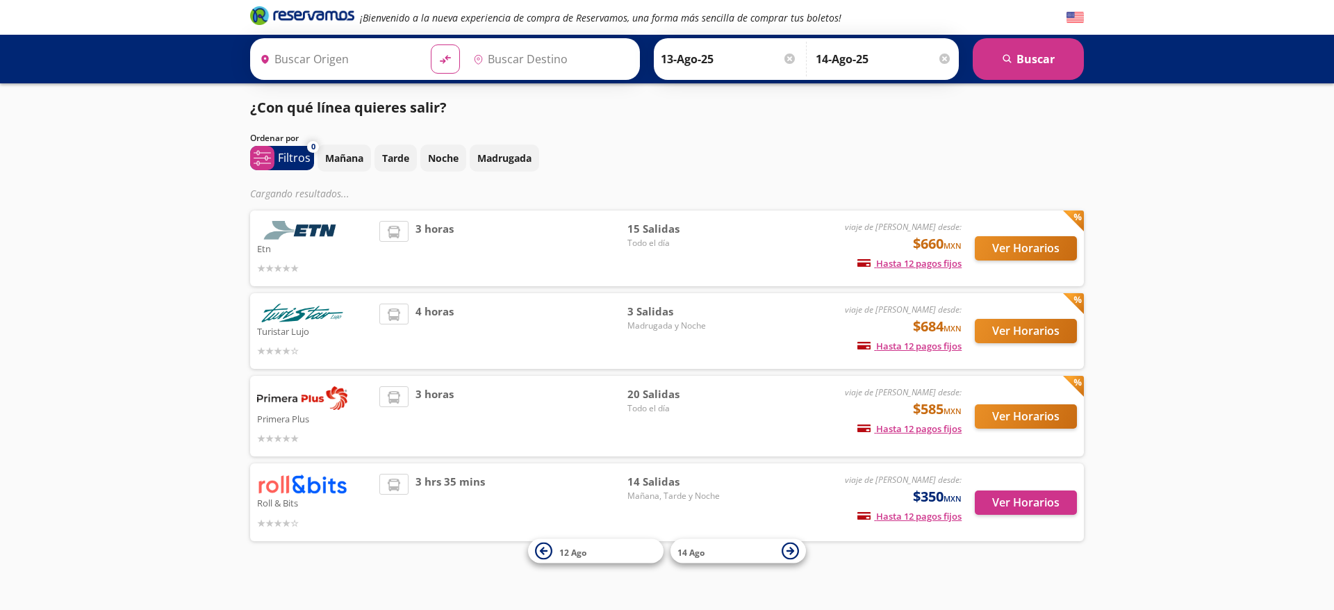
type input "Guadalajara, Jalisco"
type input "León, Guanajuato"
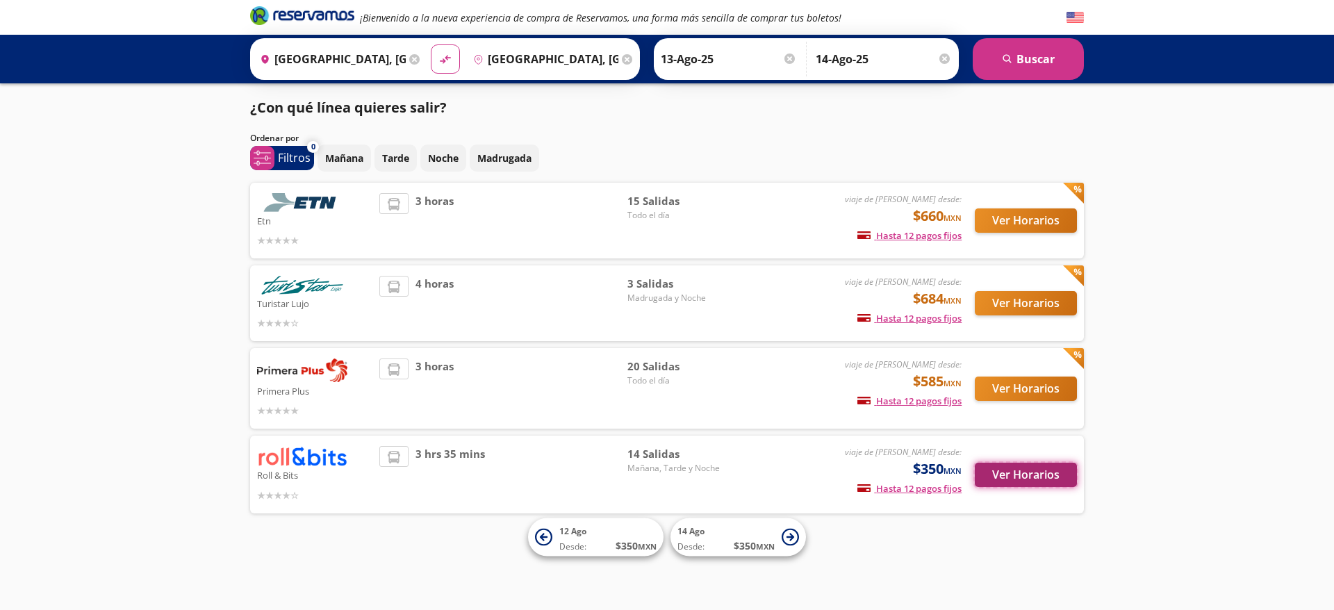
click at [1036, 471] on button "Ver Horarios" at bounding box center [1025, 475] width 102 height 24
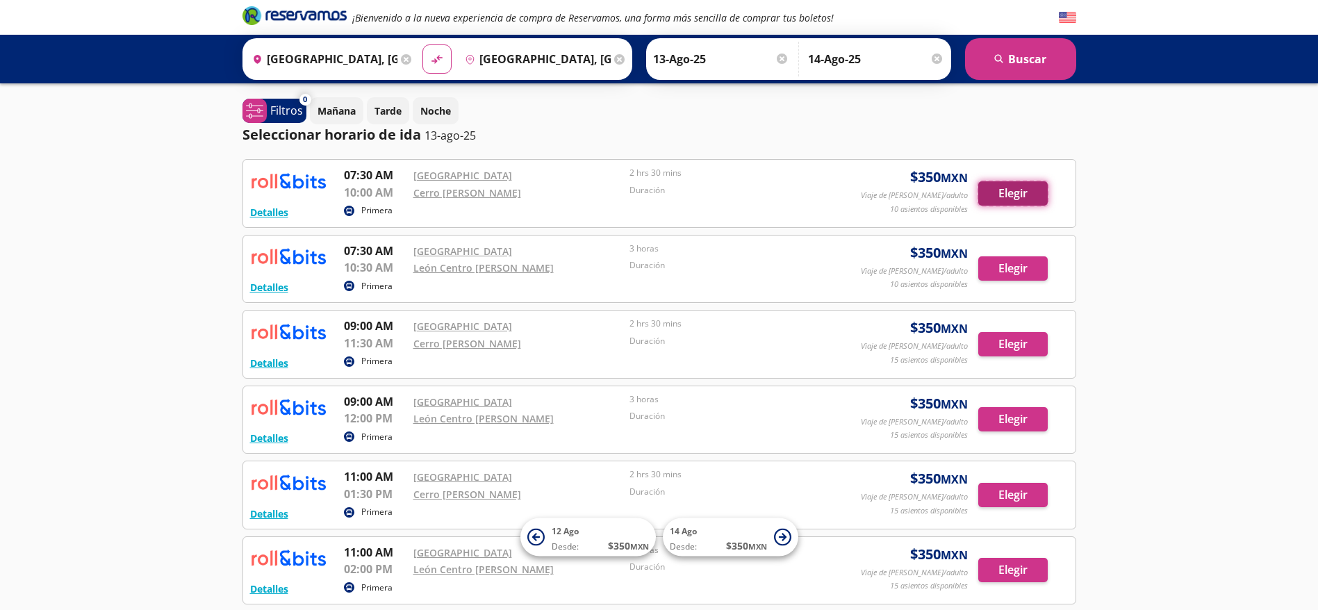
click at [1010, 189] on button "Elegir" at bounding box center [1012, 193] width 69 height 24
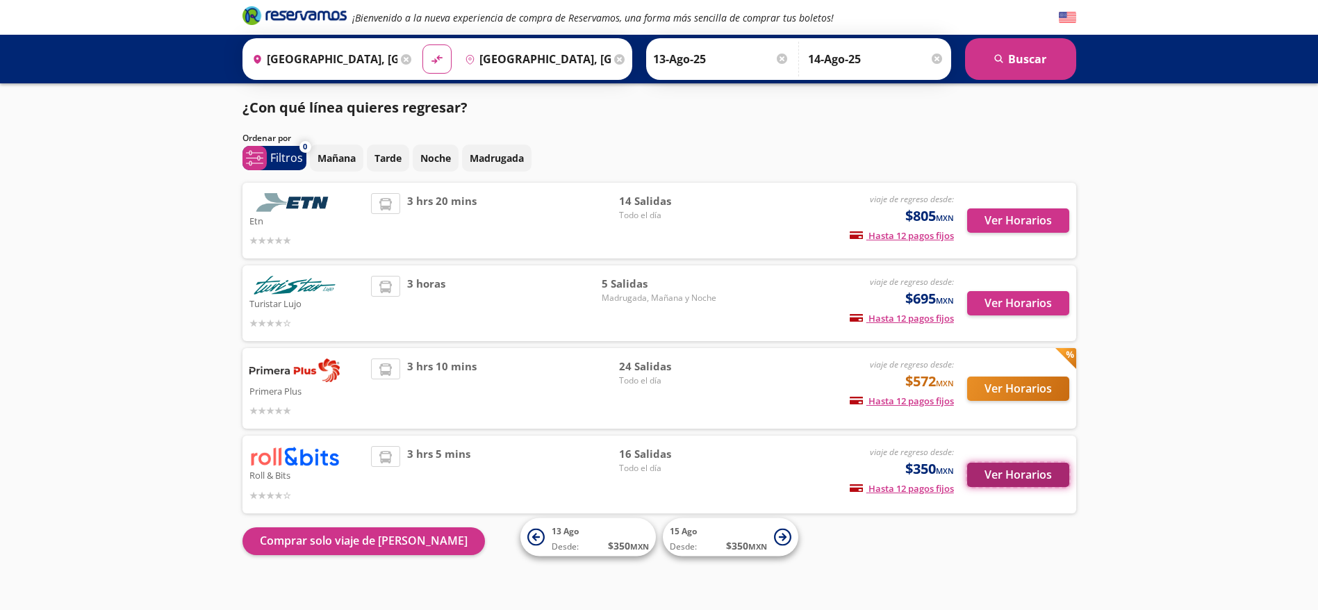
click at [985, 471] on button "Ver Horarios" at bounding box center [1018, 475] width 102 height 24
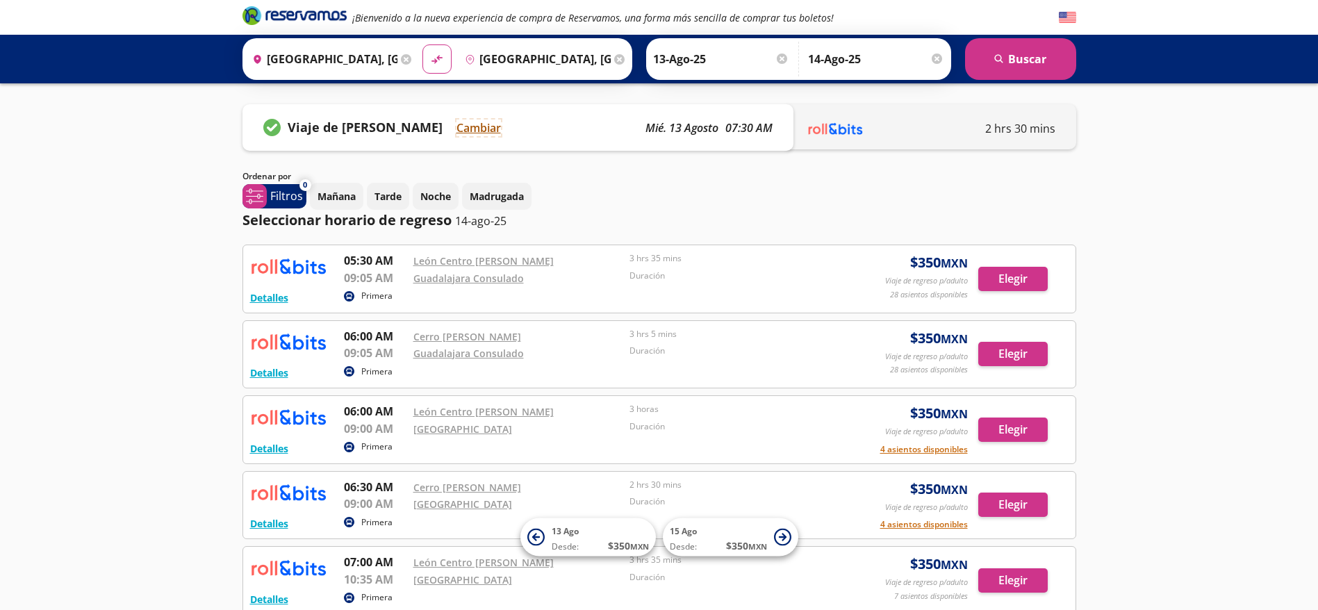
click at [468, 119] on button "Cambiar" at bounding box center [478, 127] width 44 height 17
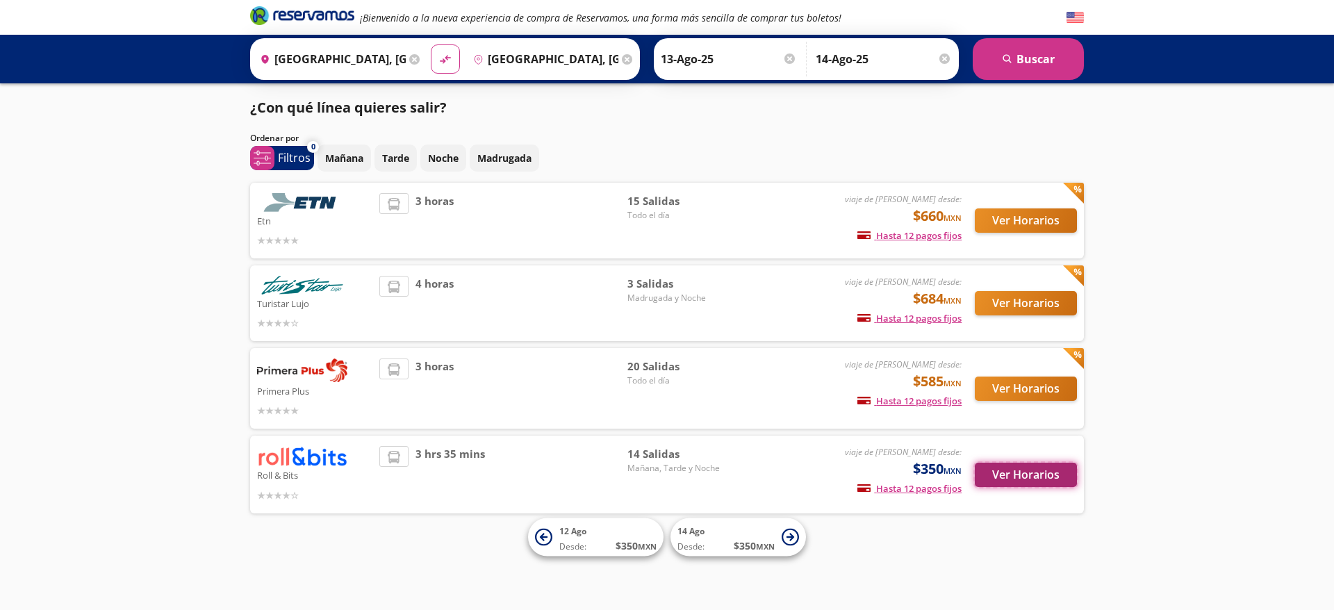
click at [987, 476] on button "Ver Horarios" at bounding box center [1025, 475] width 102 height 24
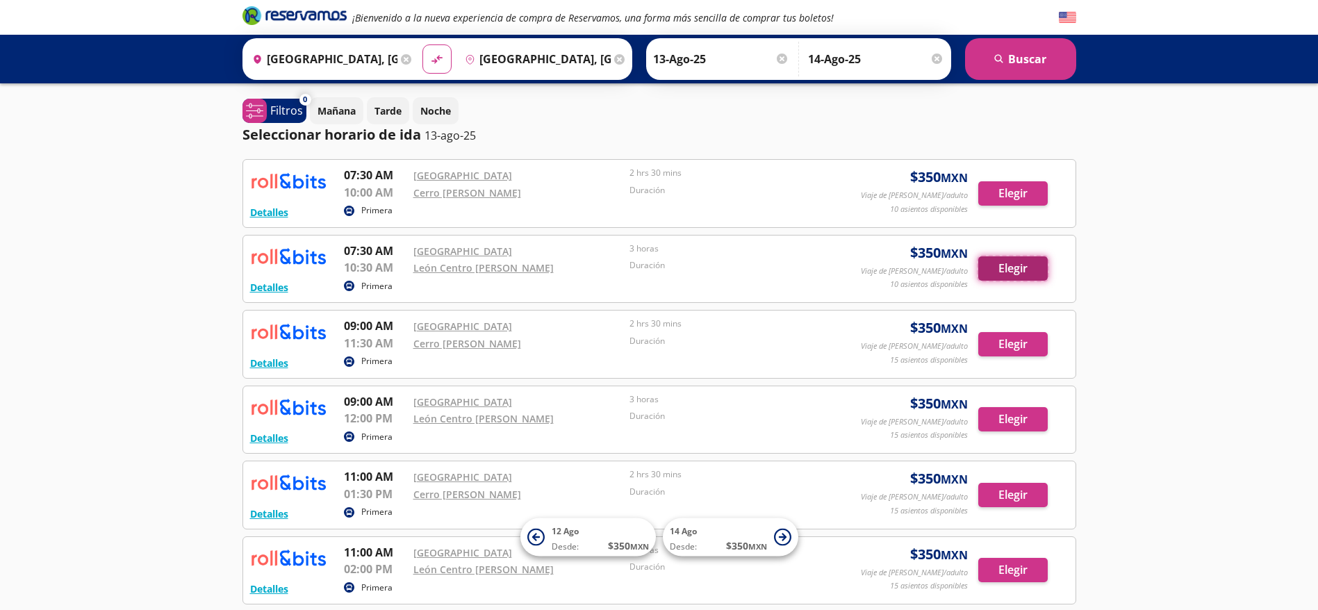
click at [1017, 271] on button "Elegir" at bounding box center [1012, 268] width 69 height 24
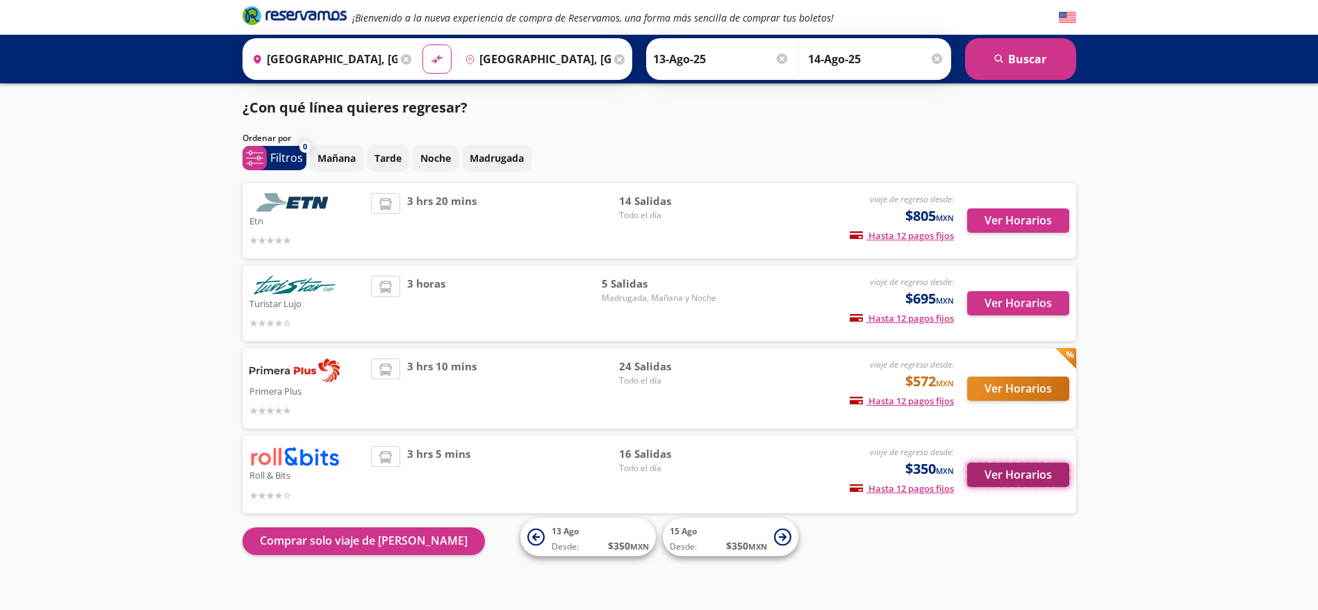
click at [1054, 483] on button "Ver Horarios" at bounding box center [1018, 475] width 102 height 24
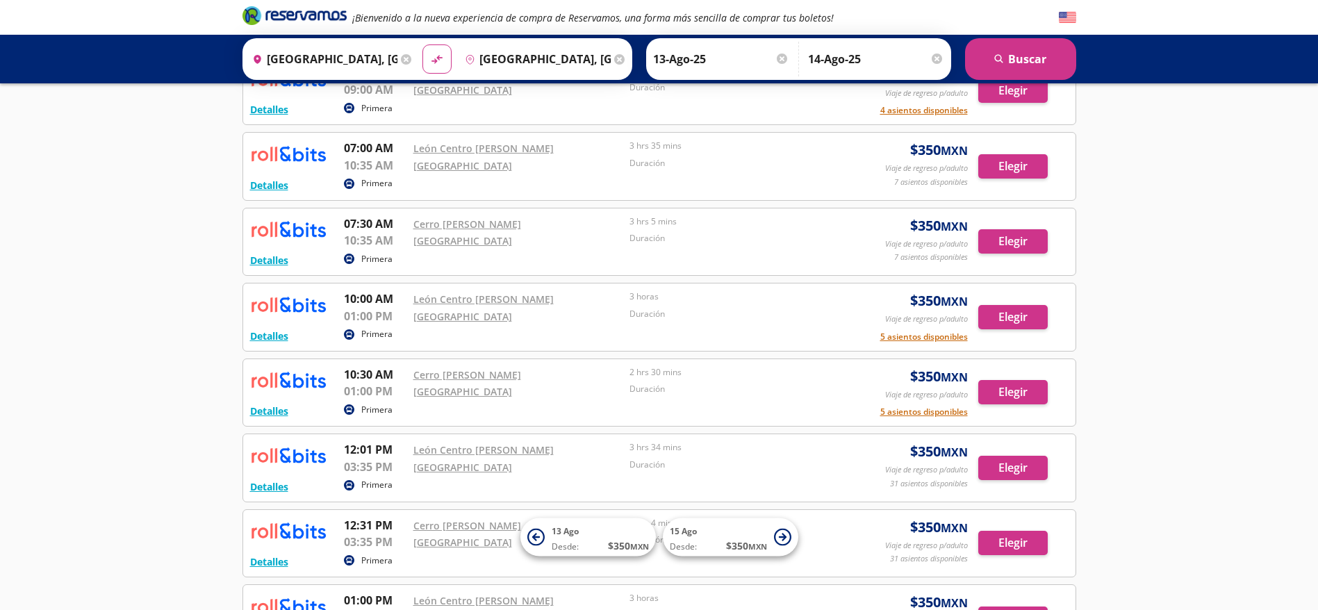
scroll to position [429, 0]
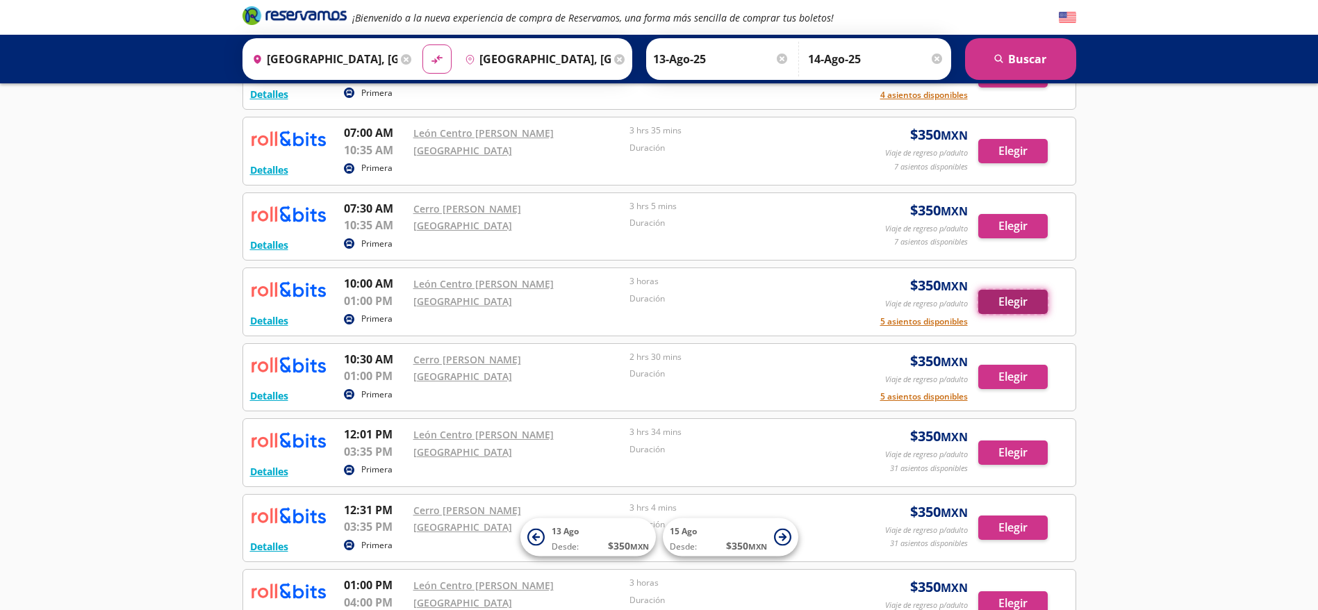
click at [1002, 298] on button "Elegir" at bounding box center [1012, 302] width 69 height 24
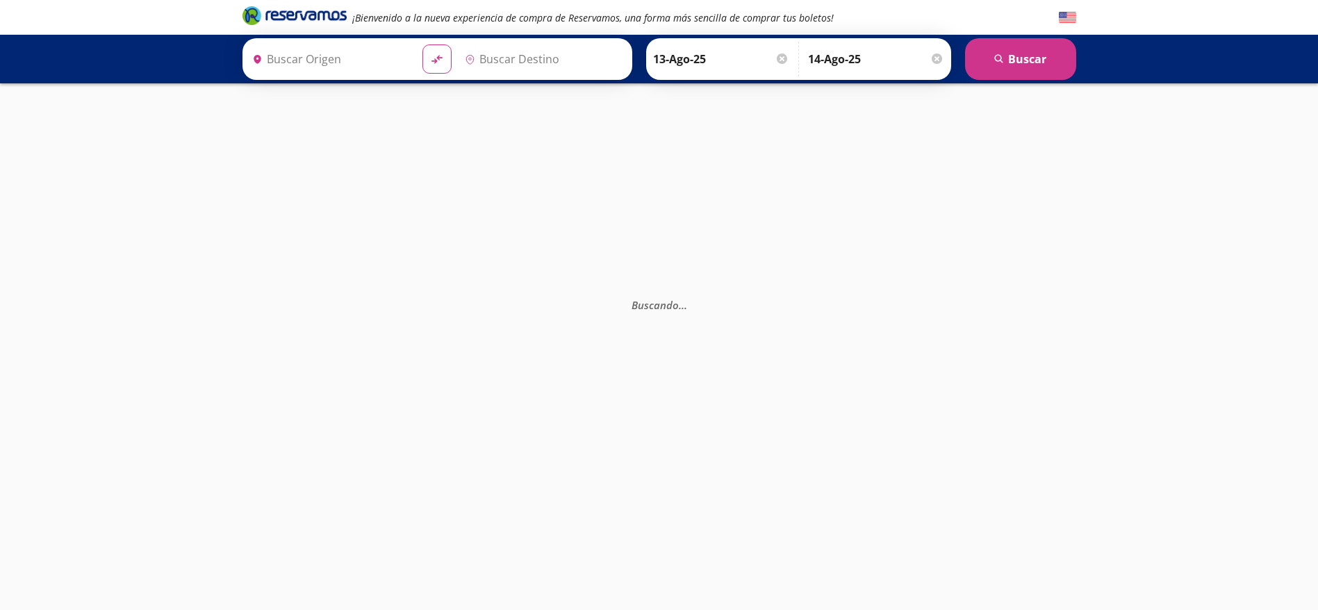
type input "Guadalajara, Jalisco"
type input "León, Guanajuato"
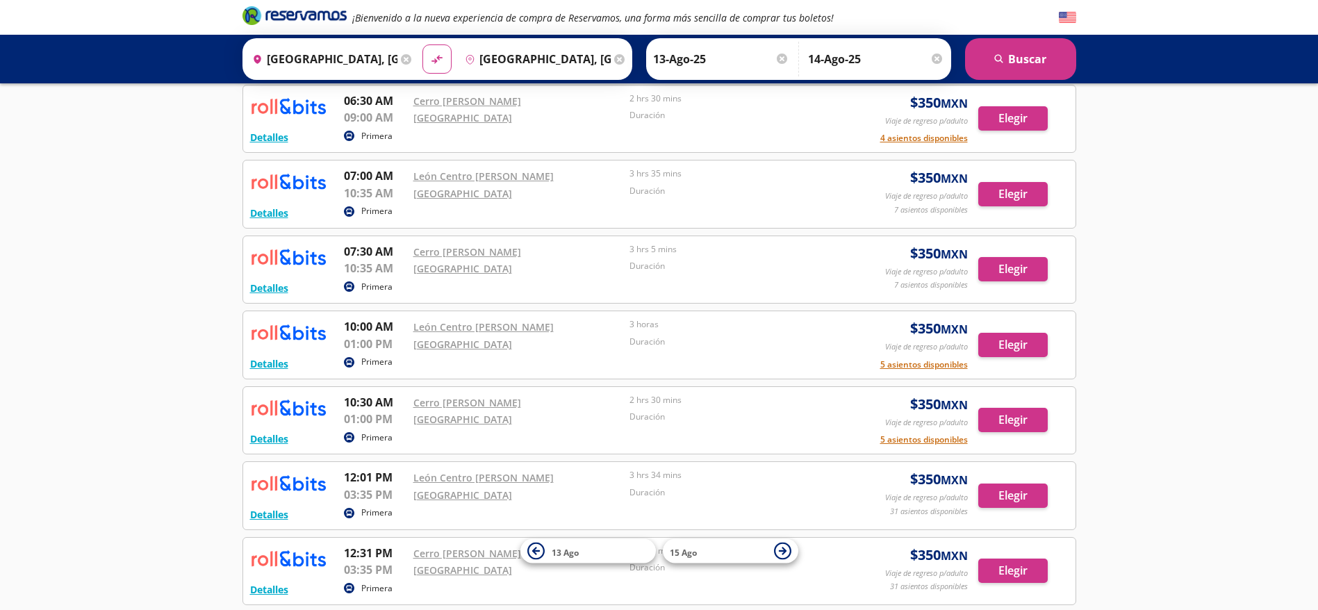
scroll to position [486, 0]
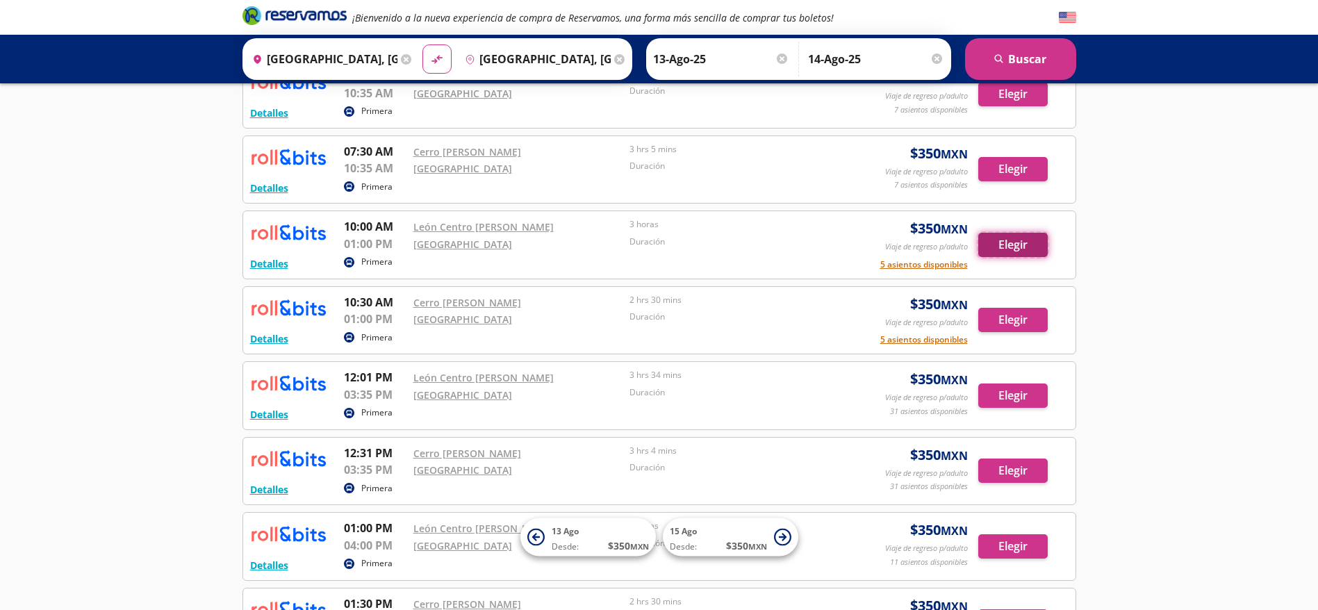
click at [1021, 254] on button "Elegir" at bounding box center [1012, 245] width 69 height 24
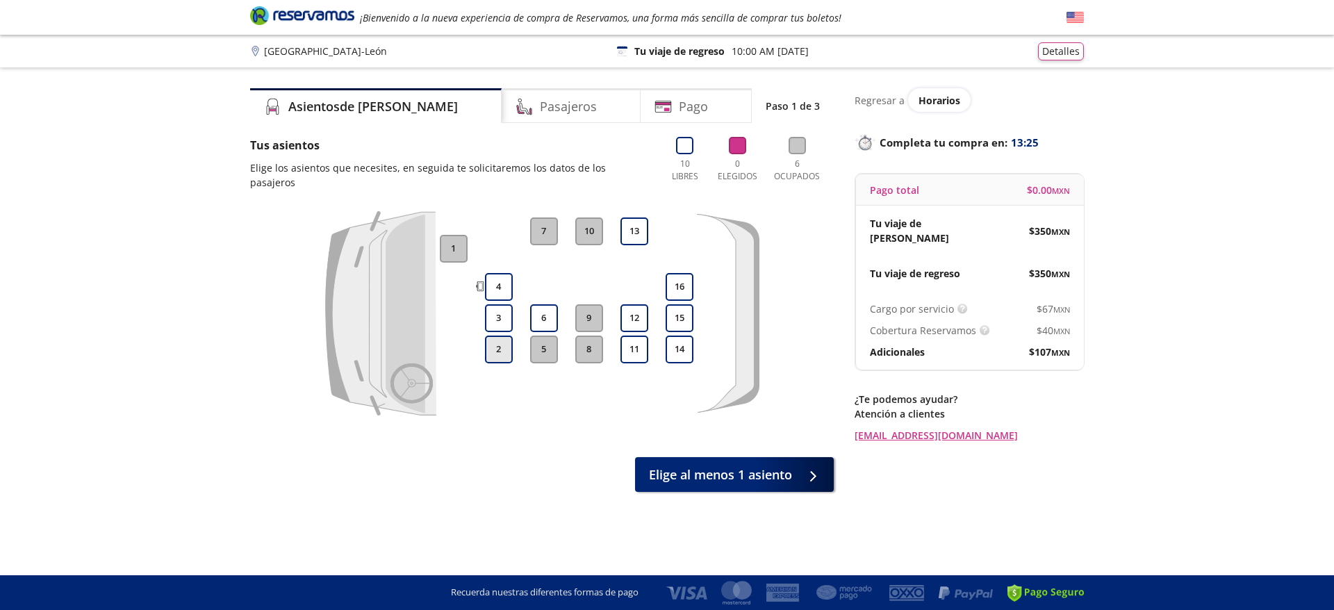
click at [504, 340] on button "2" at bounding box center [499, 349] width 28 height 28
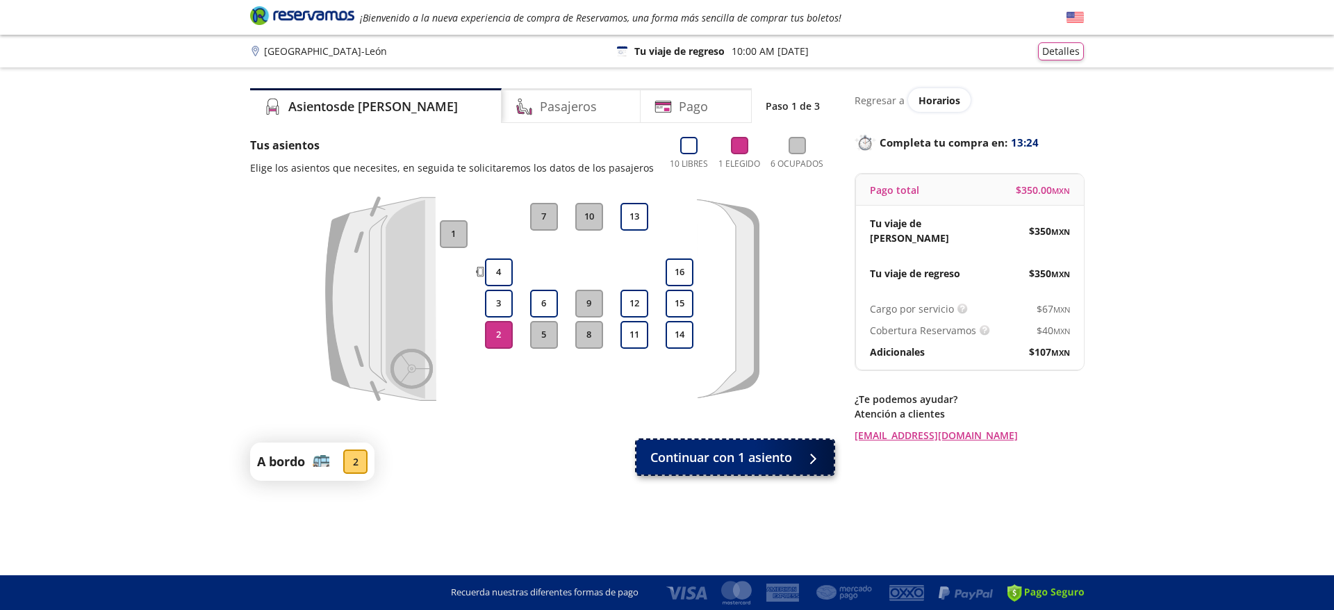
click at [688, 452] on span "Continuar con 1 asiento" at bounding box center [721, 457] width 142 height 19
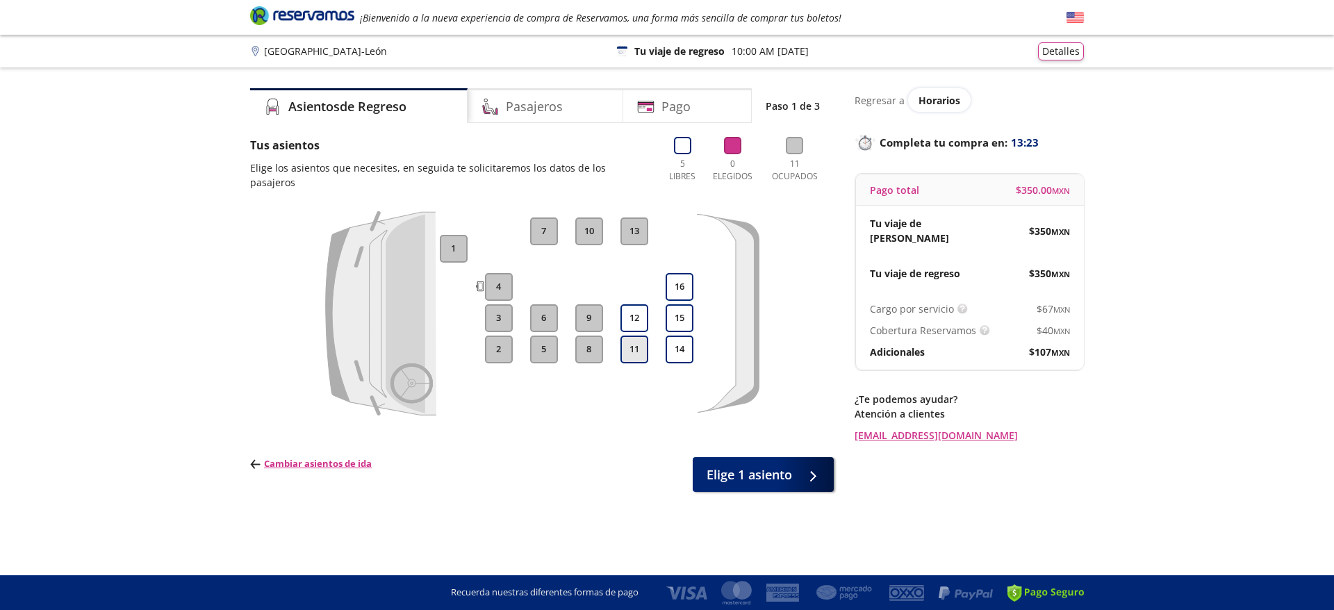
click at [632, 335] on button "11" at bounding box center [634, 349] width 28 height 28
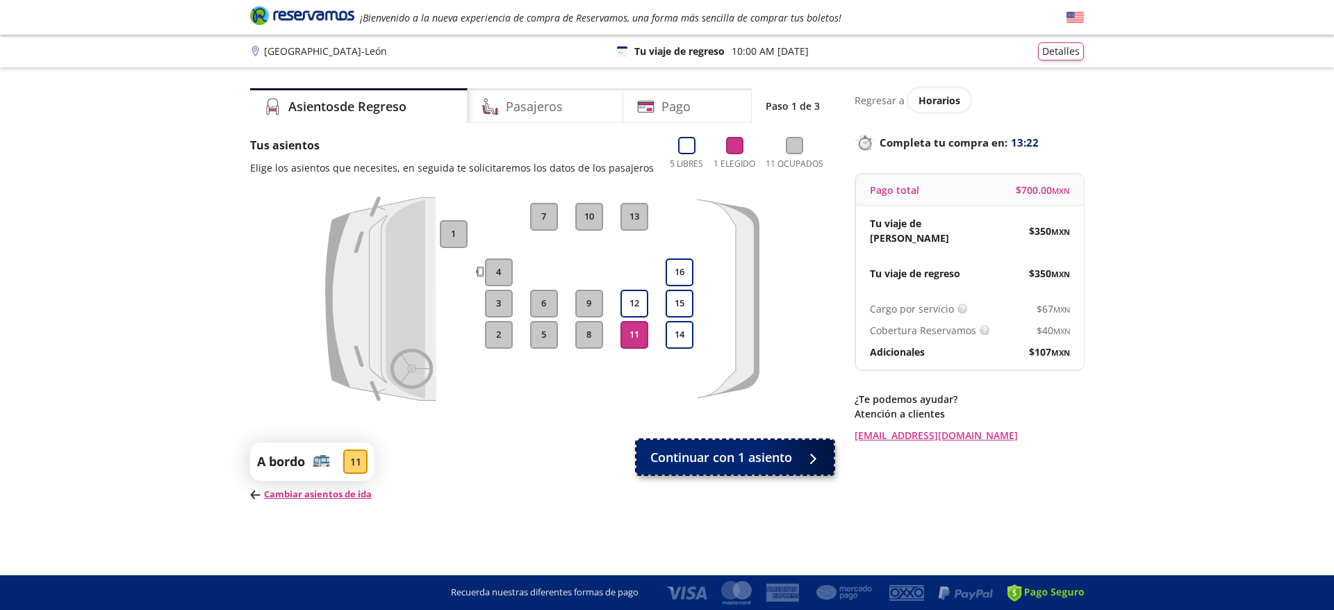
click at [740, 461] on span "Continuar con 1 asiento" at bounding box center [721, 457] width 142 height 19
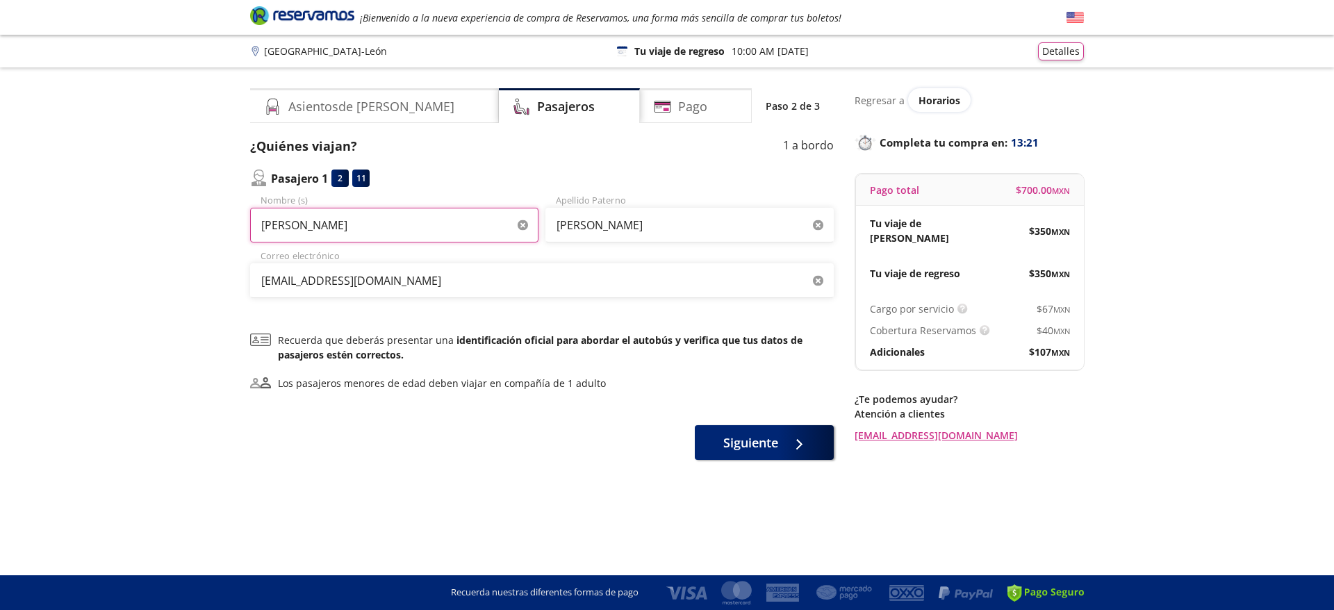
click at [454, 229] on input "Jaqueline" at bounding box center [394, 225] width 288 height 35
paste input "Ornella Scoponi"
click at [454, 229] on input "Ornella Scoponi" at bounding box center [394, 225] width 288 height 35
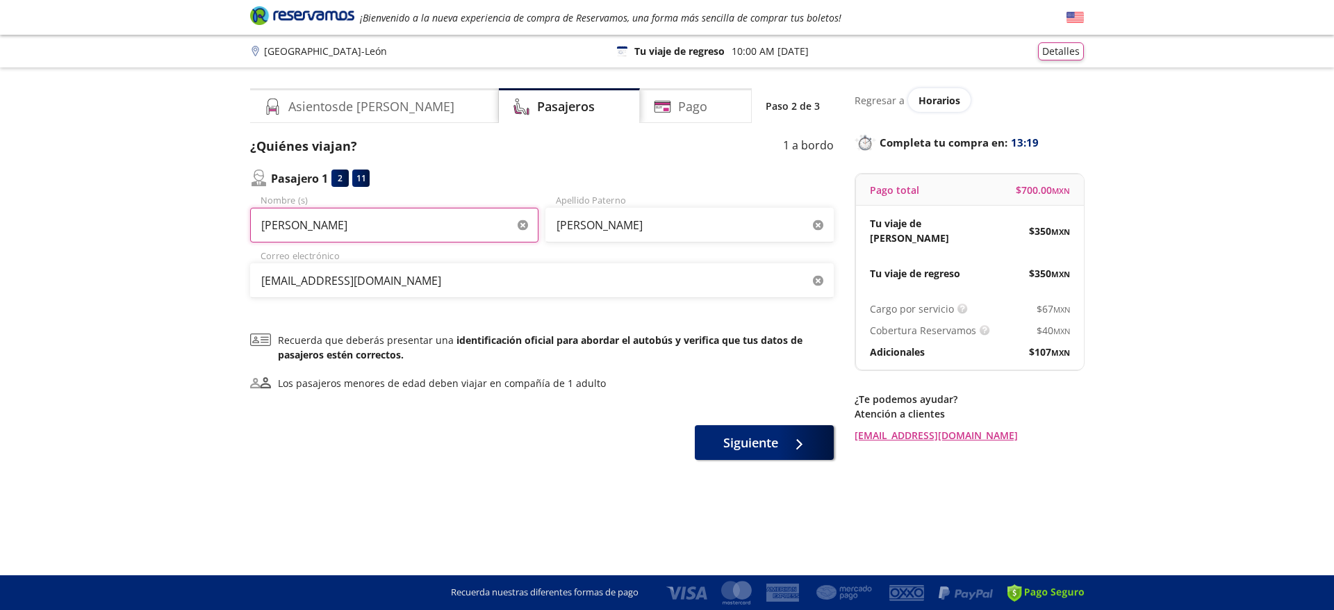
click at [454, 229] on input "Ornella Scoponi" at bounding box center [394, 225] width 288 height 35
type input "Ornella"
click at [642, 234] on input "Garcia Rodriguez" at bounding box center [689, 225] width 288 height 35
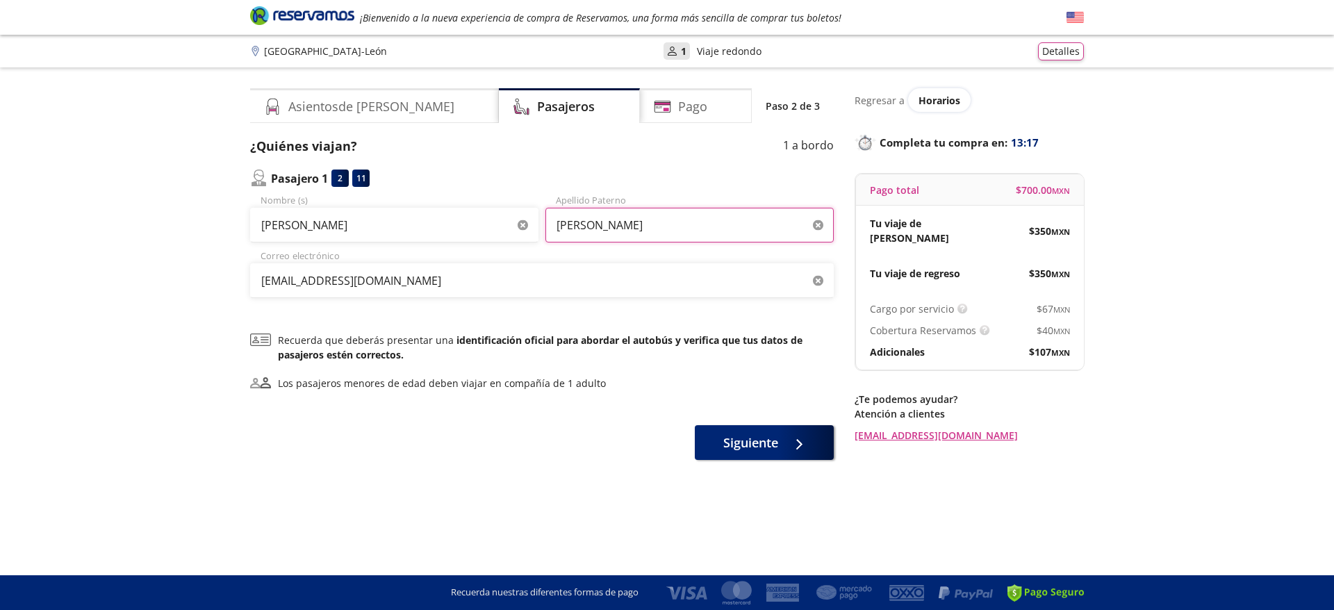
paste input "Scoponi"
type input "Scoponi"
click at [430, 225] on input "Ornella" at bounding box center [394, 225] width 288 height 35
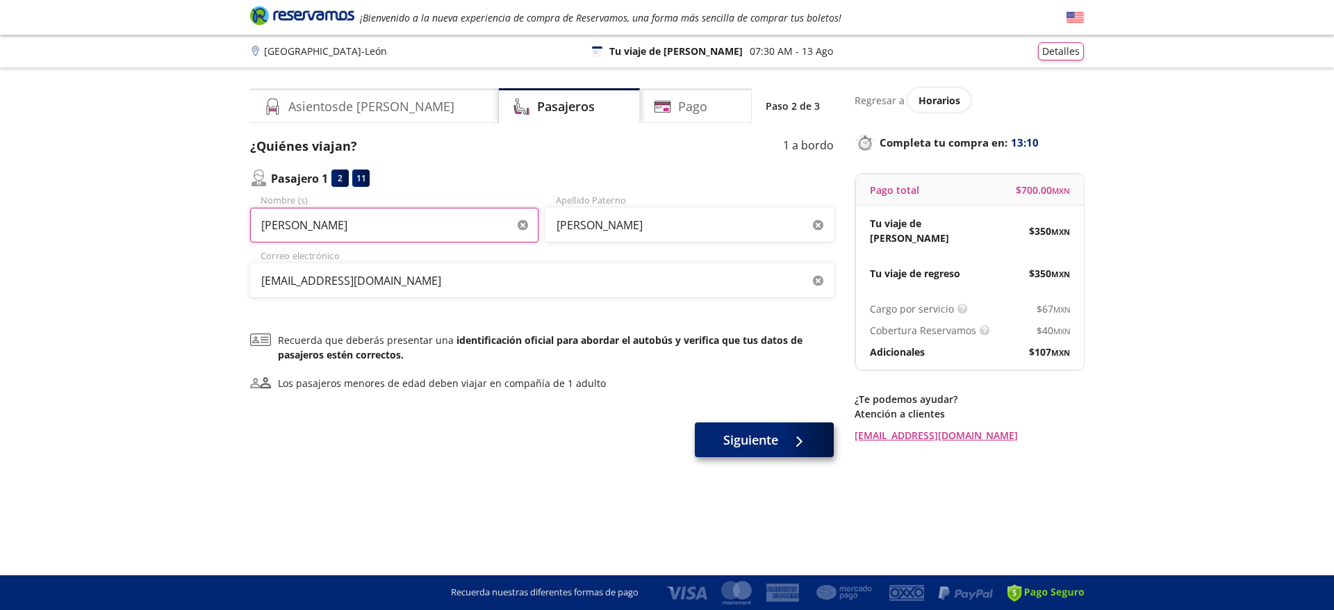
type input "Ornella"
click at [763, 455] on button "Siguiente" at bounding box center [764, 439] width 139 height 35
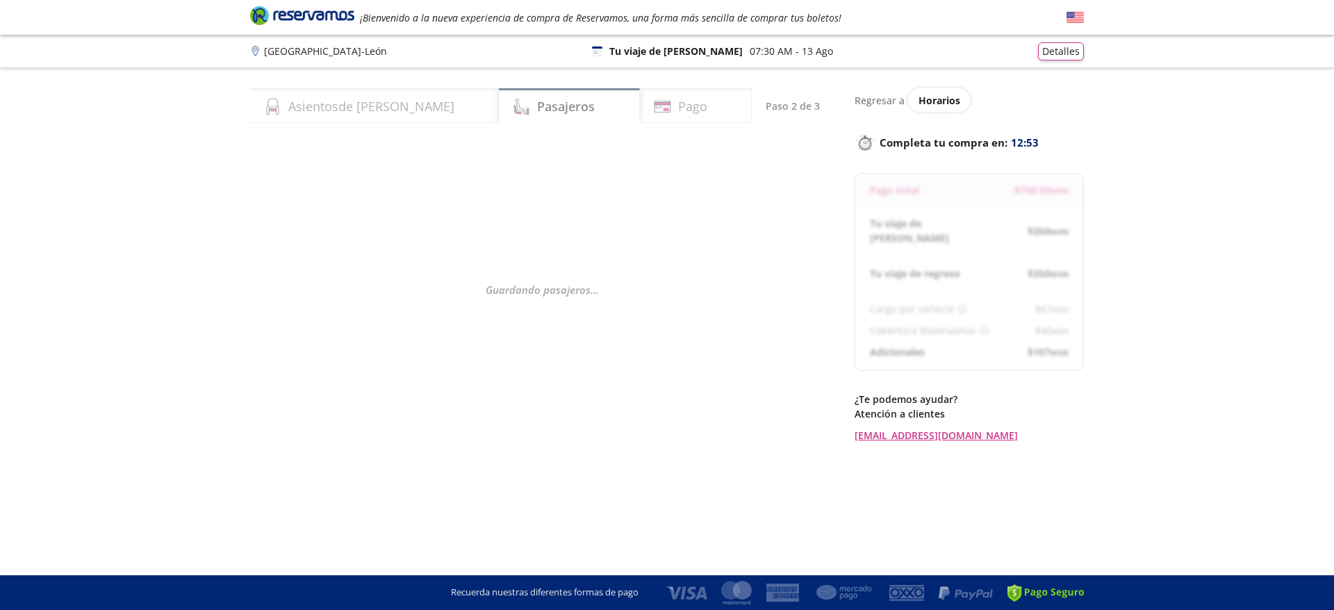
select select "MX"
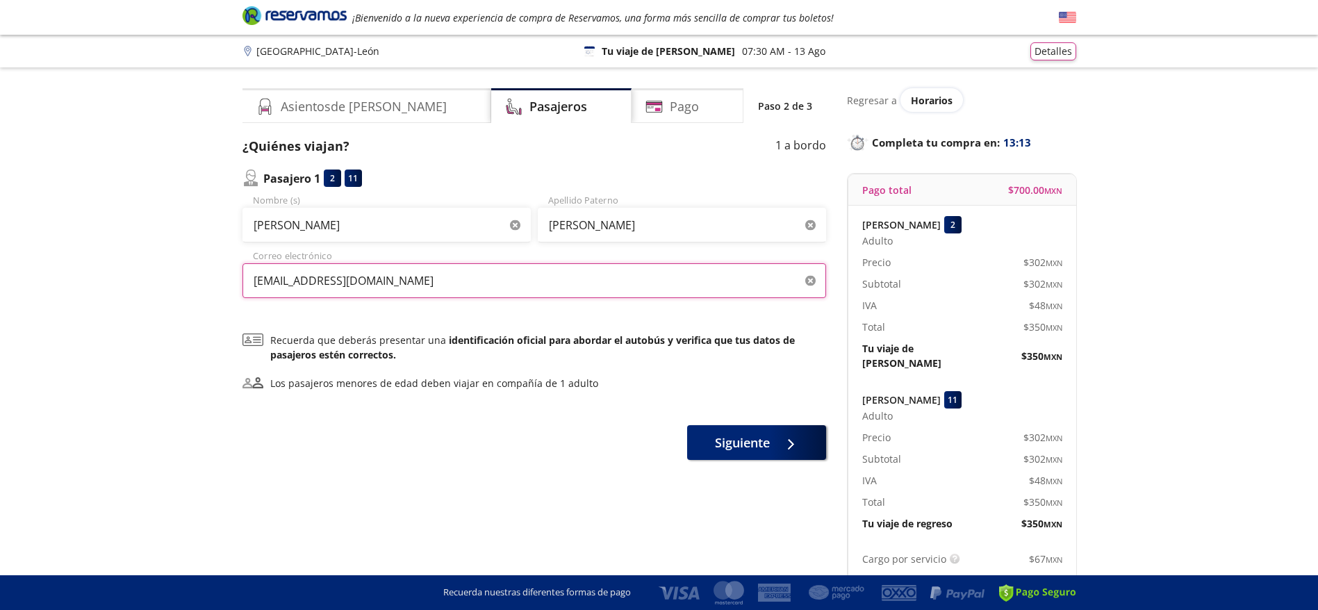
click at [544, 292] on input "jaquelinegarciarodriguez6@gmail.com" at bounding box center [533, 280] width 583 height 35
paste input "orny_29@hot"
type input "orny_29@hotmail.com"
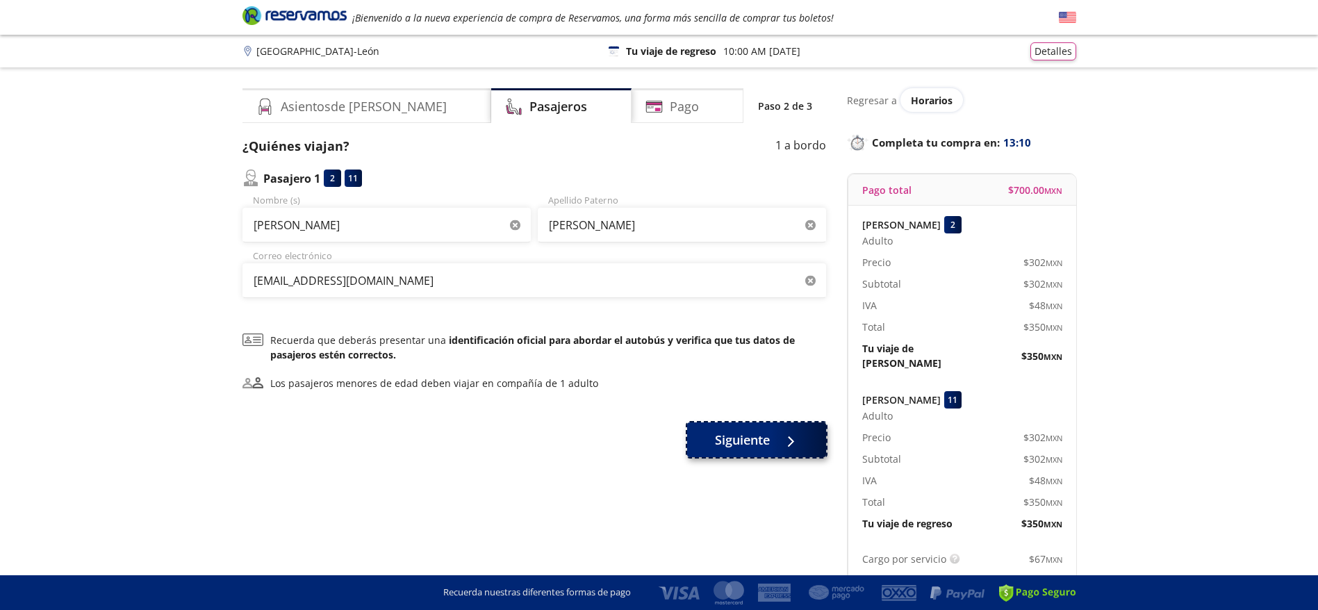
click at [731, 428] on button "Siguiente" at bounding box center [756, 439] width 139 height 35
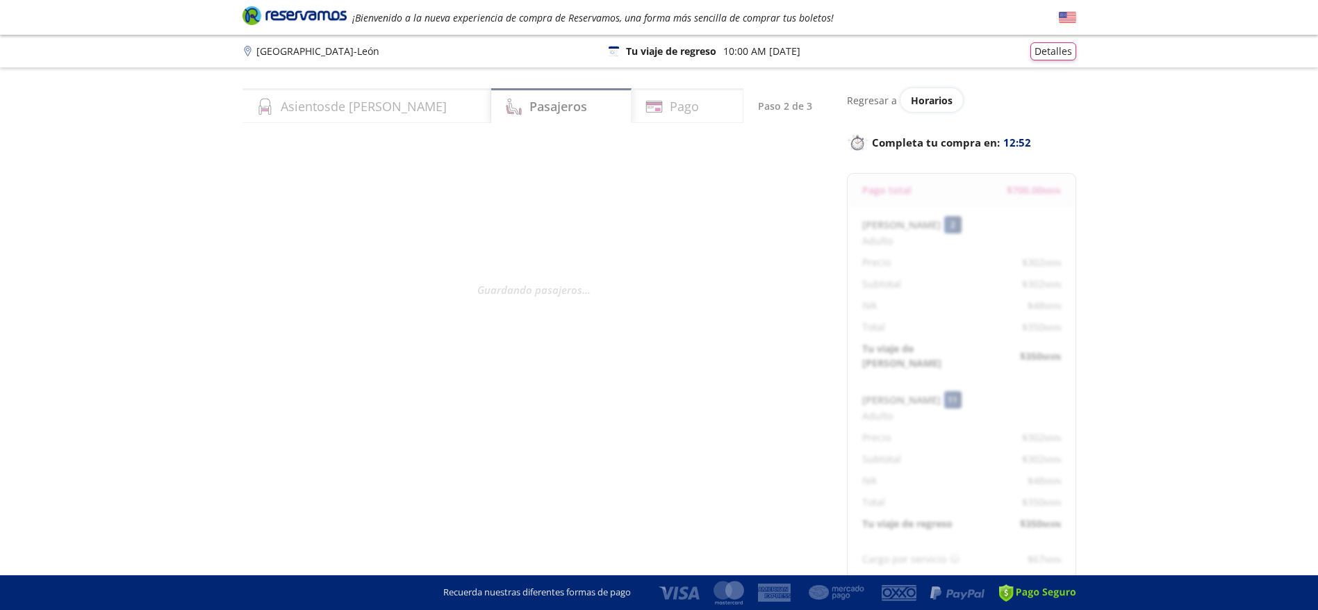
select select "MX"
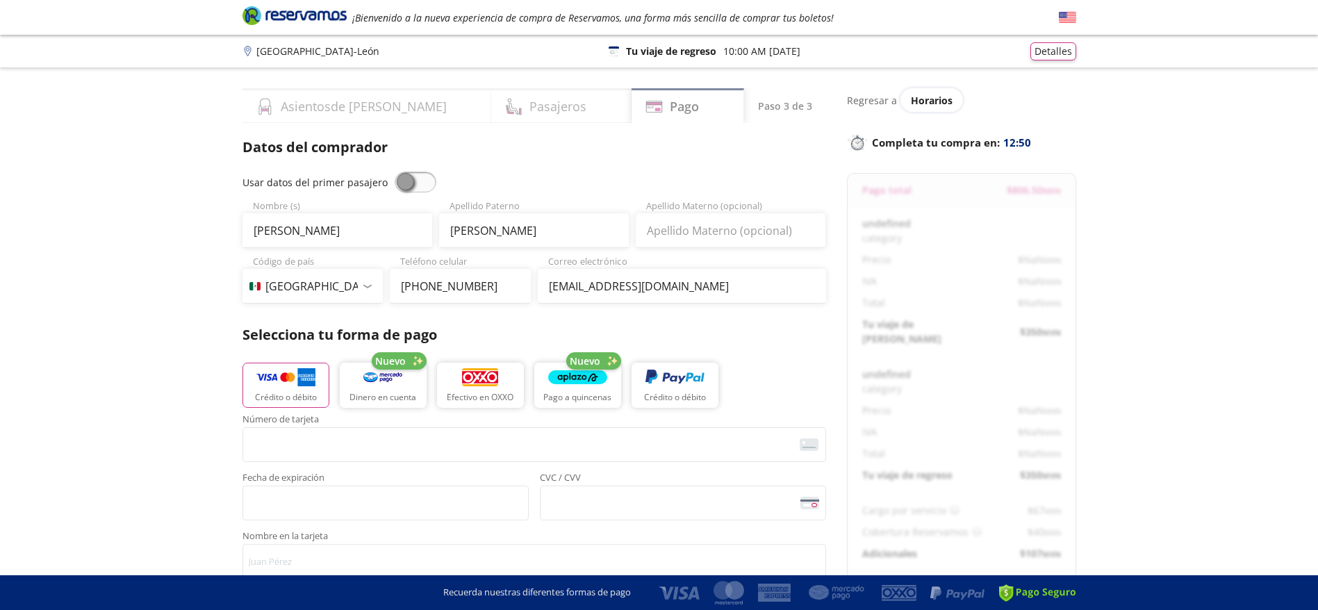
click at [420, 181] on div "Servicios adicionales ¿Tienes un código de descuento? Aplicar Datos del comprad…" at bounding box center [533, 564] width 583 height 854
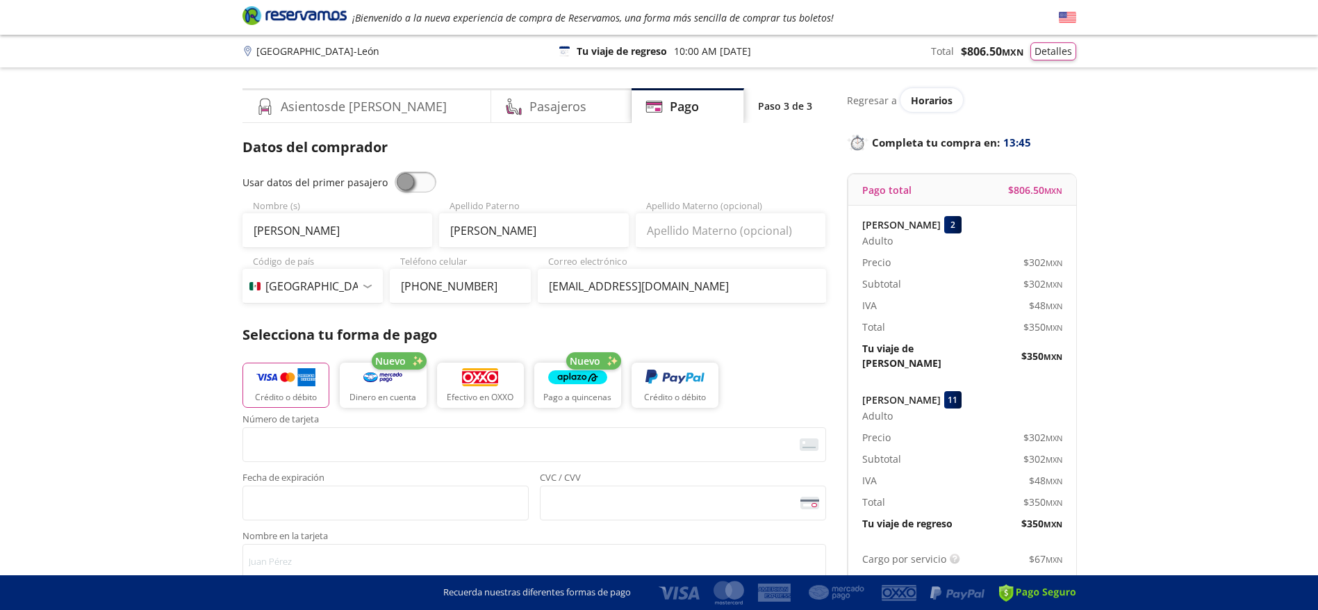
click at [420, 181] on span at bounding box center [416, 182] width 42 height 21
click at [395, 172] on input "checkbox" at bounding box center [395, 172] width 0 height 0
type input "Ornella"
type input "Scoponi"
type input "orny_29@hotmail.com"
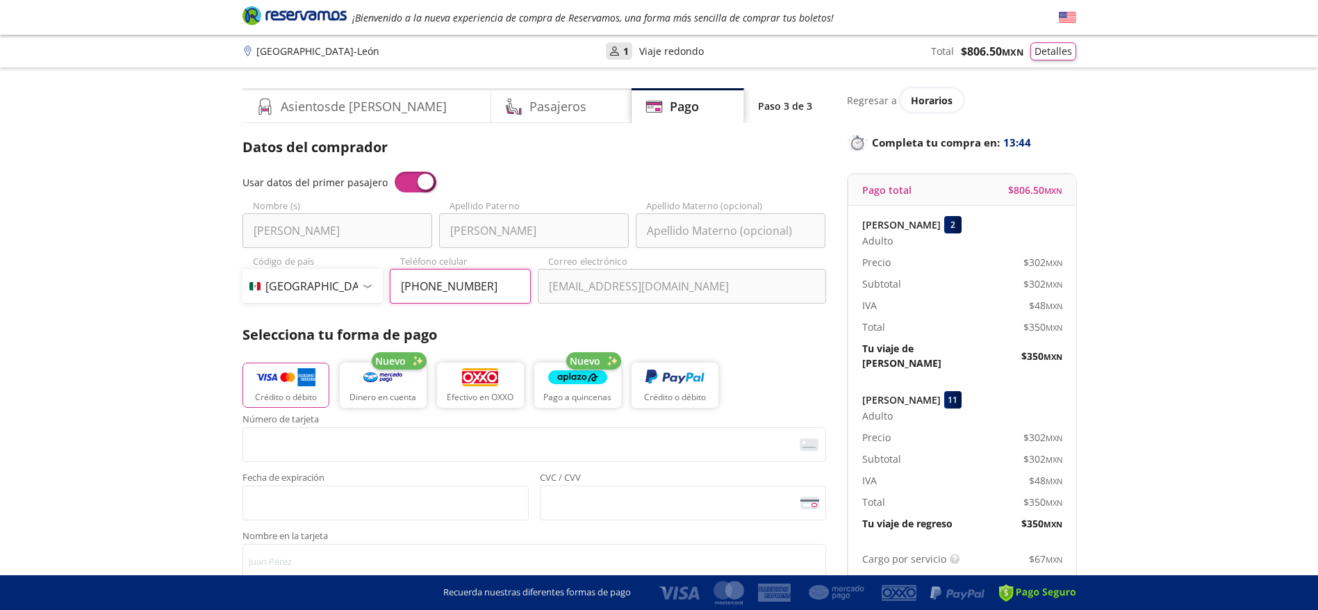
click at [476, 296] on input "232 321 9394" at bounding box center [460, 286] width 141 height 35
click at [476, 294] on input "232 321 9394" at bounding box center [460, 286] width 141 height 35
paste input "33 3359 6480"
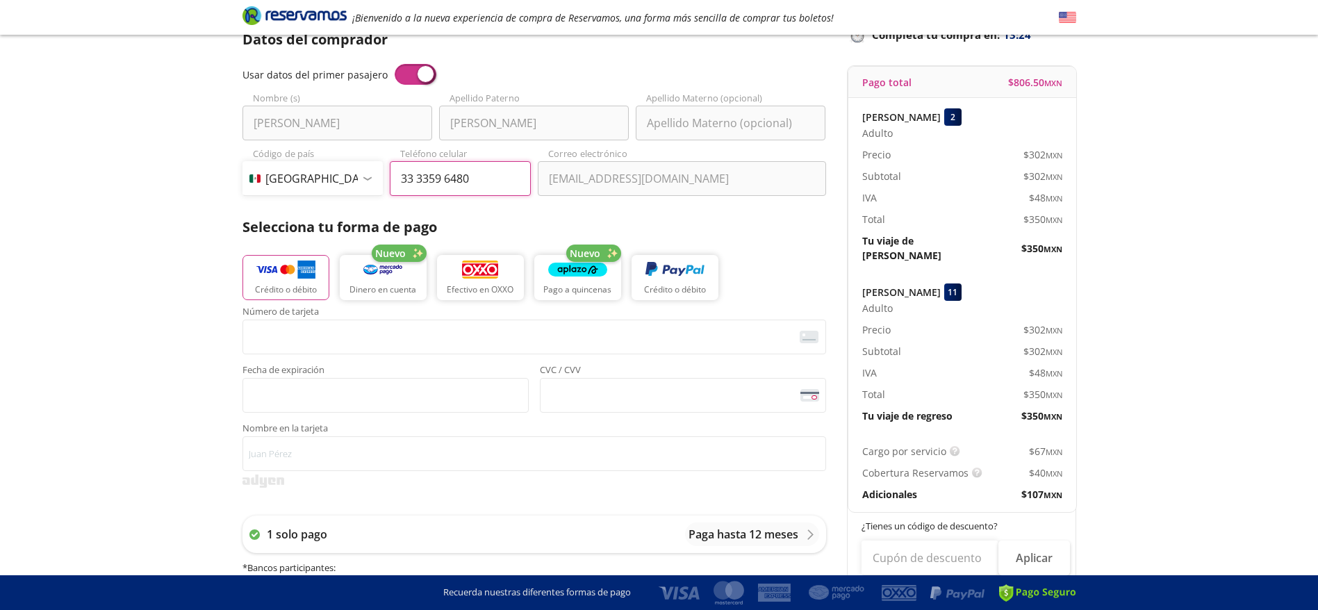
scroll to position [131, 0]
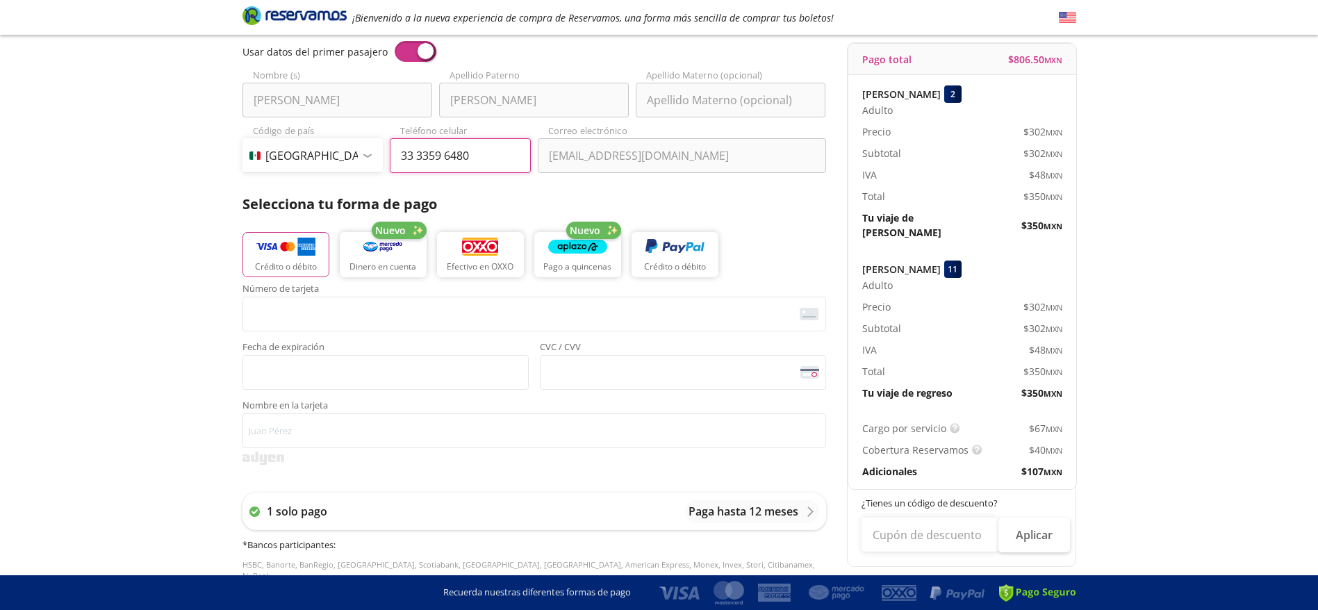
type input "33 3359 6480"
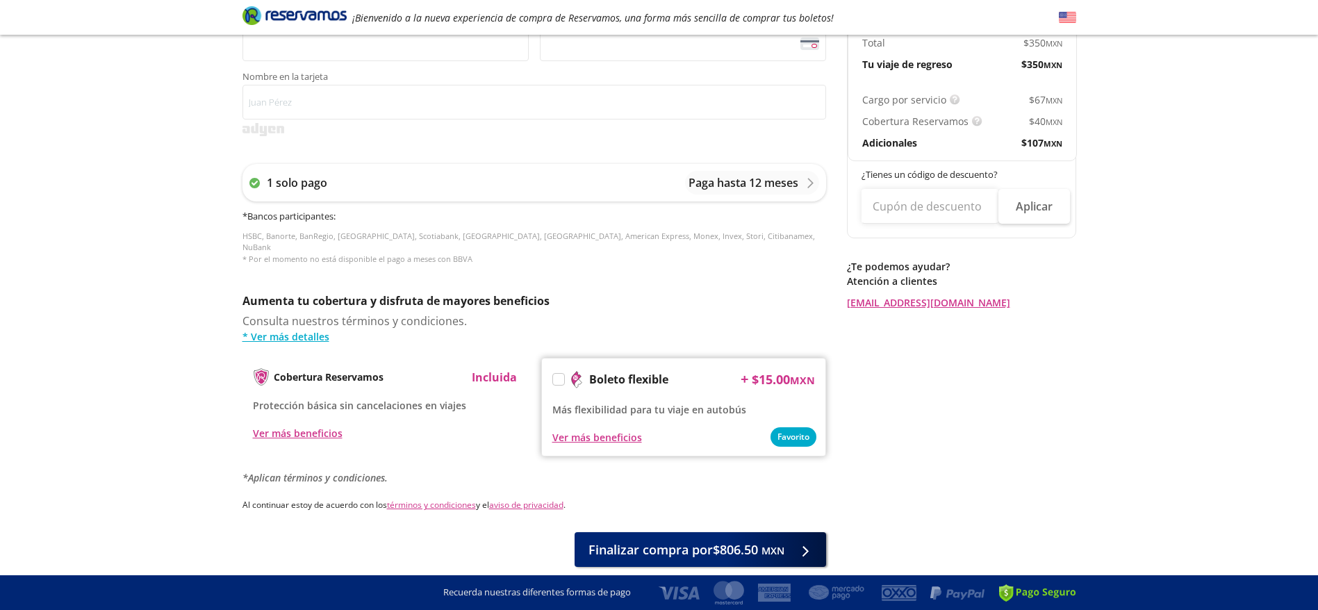
scroll to position [502, 0]
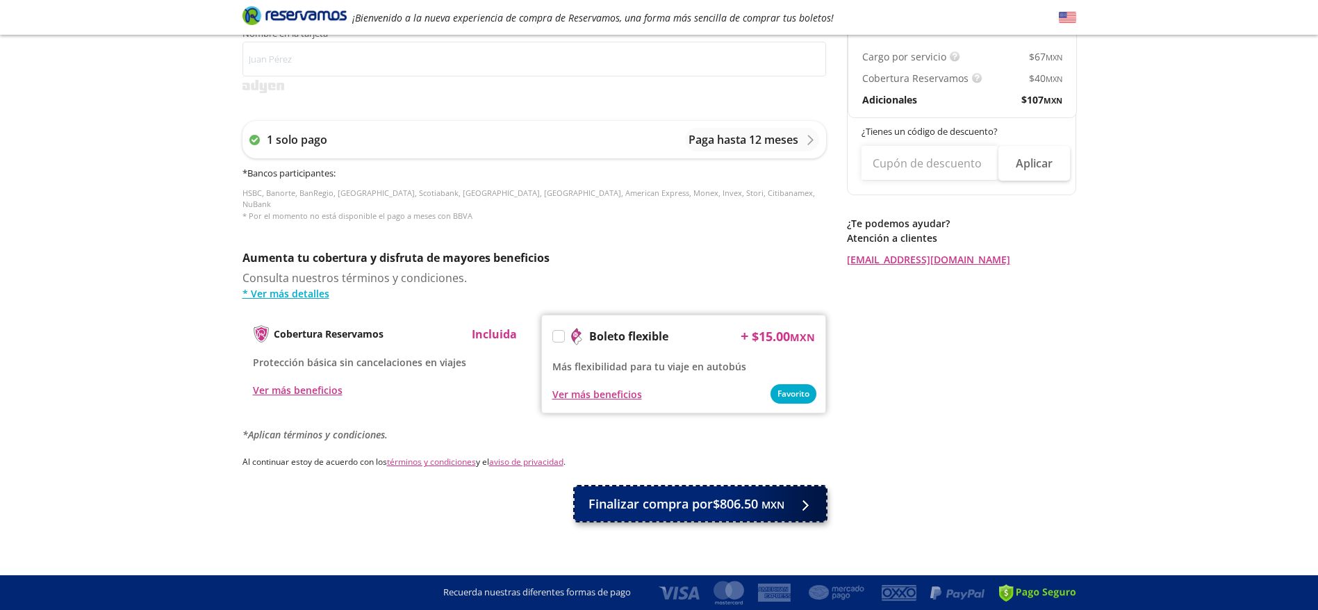
click at [793, 502] on button "Finalizar compra por $806.50 MXN" at bounding box center [699, 503] width 251 height 35
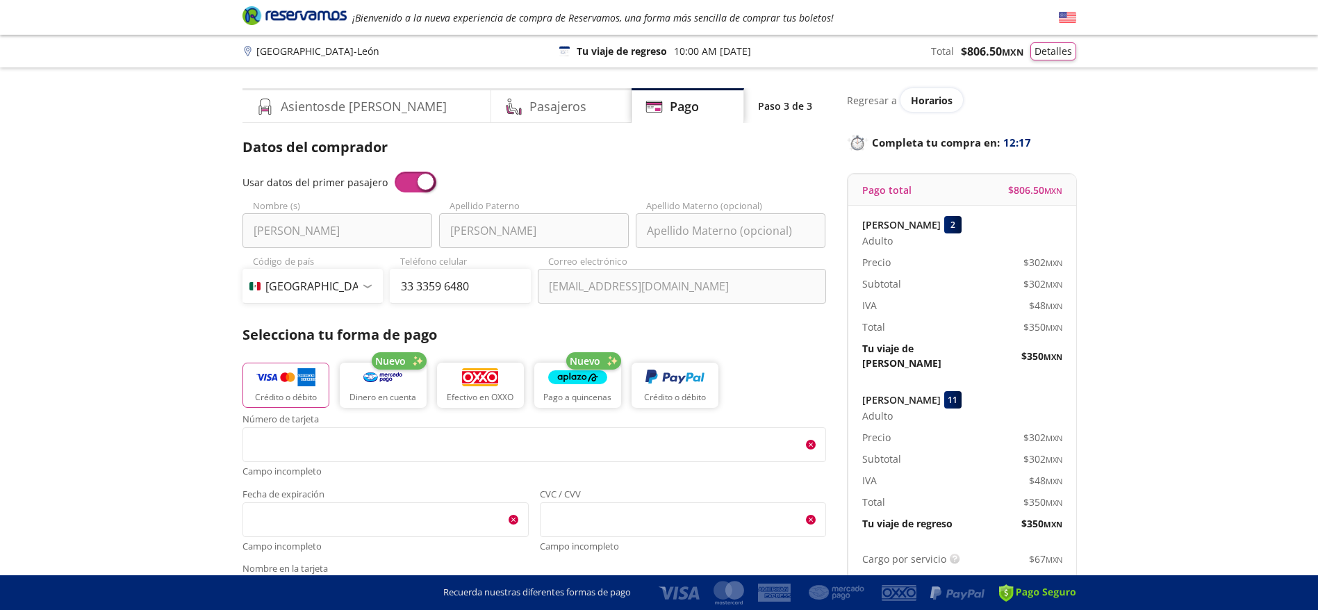
scroll to position [581, 0]
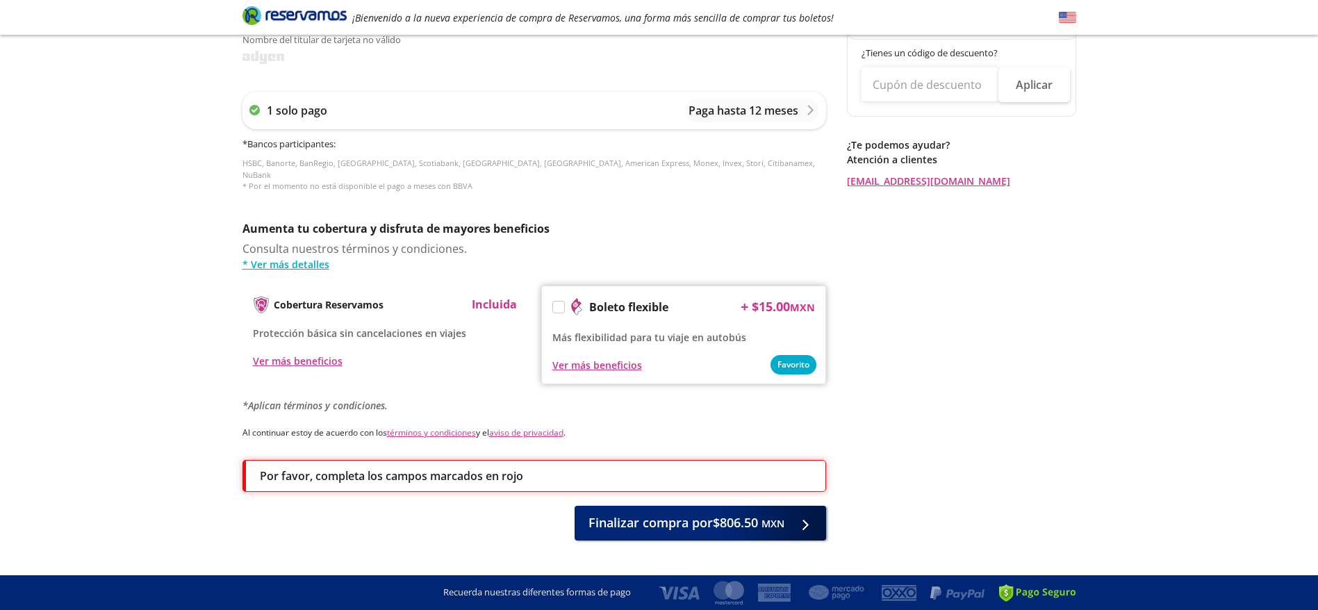
click at [1288, 89] on div "Group 9 Created with Sketch. Pago Guadalajara - León ¡Bienvenido a la nueva exp…" at bounding box center [659, 28] width 1318 height 1218
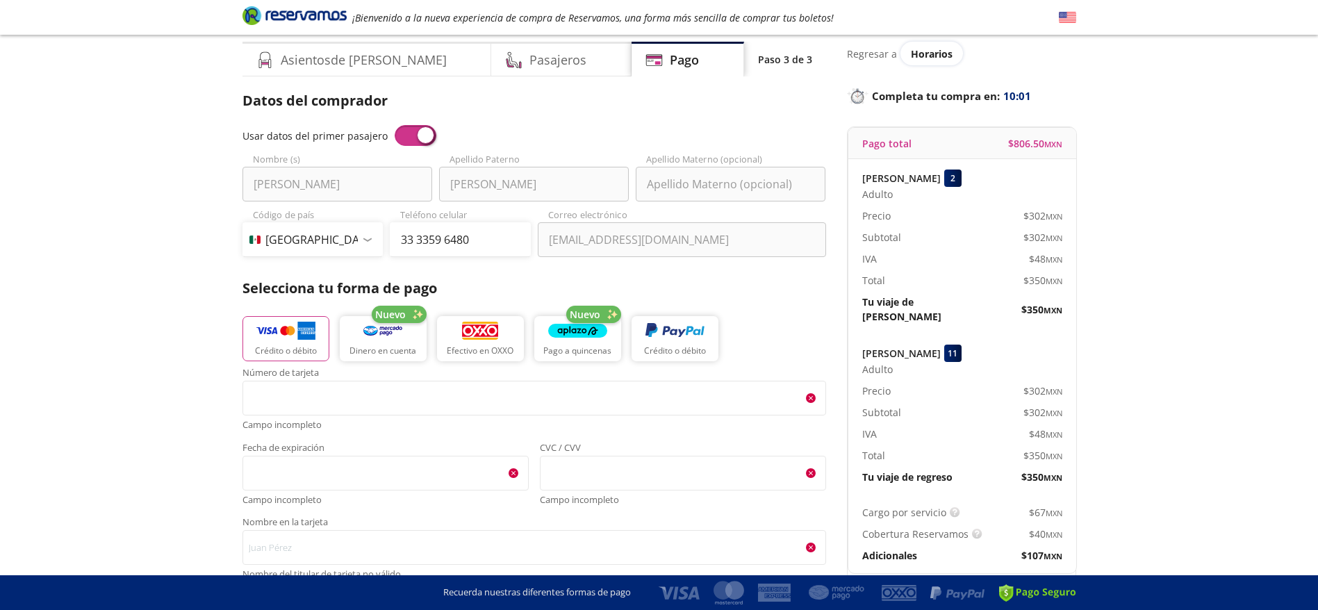
scroll to position [0, 0]
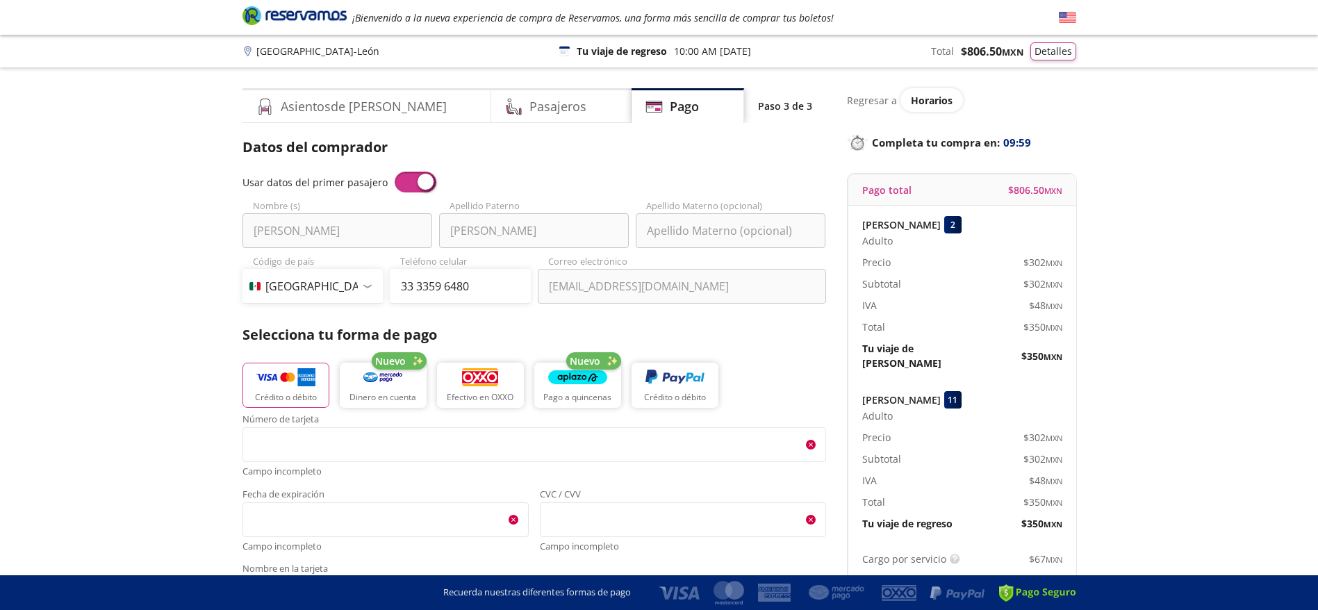
click at [329, 15] on icon "Brand Logo" at bounding box center [294, 15] width 104 height 21
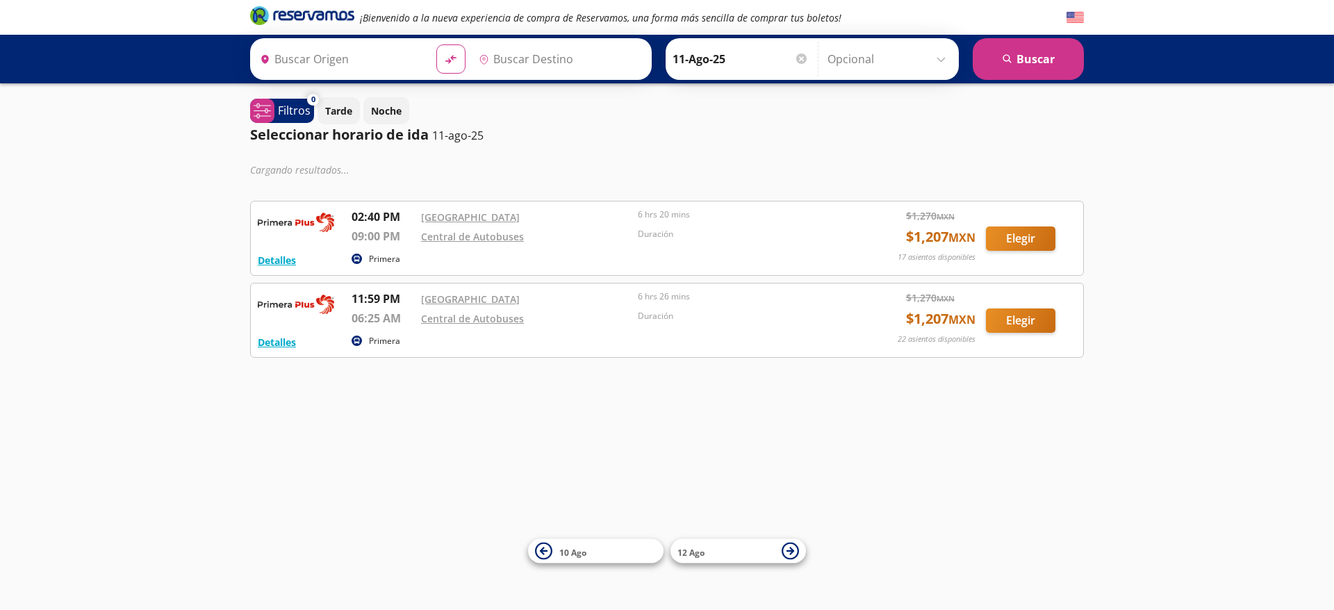
type input "Ciudad de México, Distrito Federal"
type input "La Barca, Jalisco"
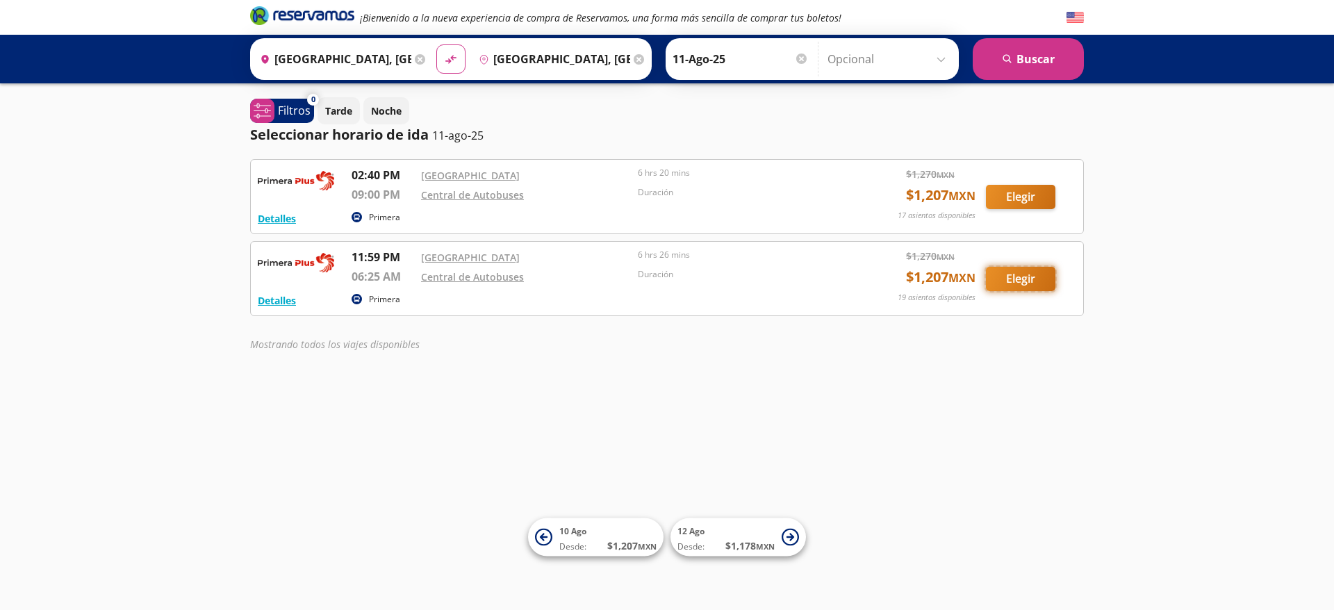
click at [1038, 275] on button "Elegir" at bounding box center [1020, 279] width 69 height 24
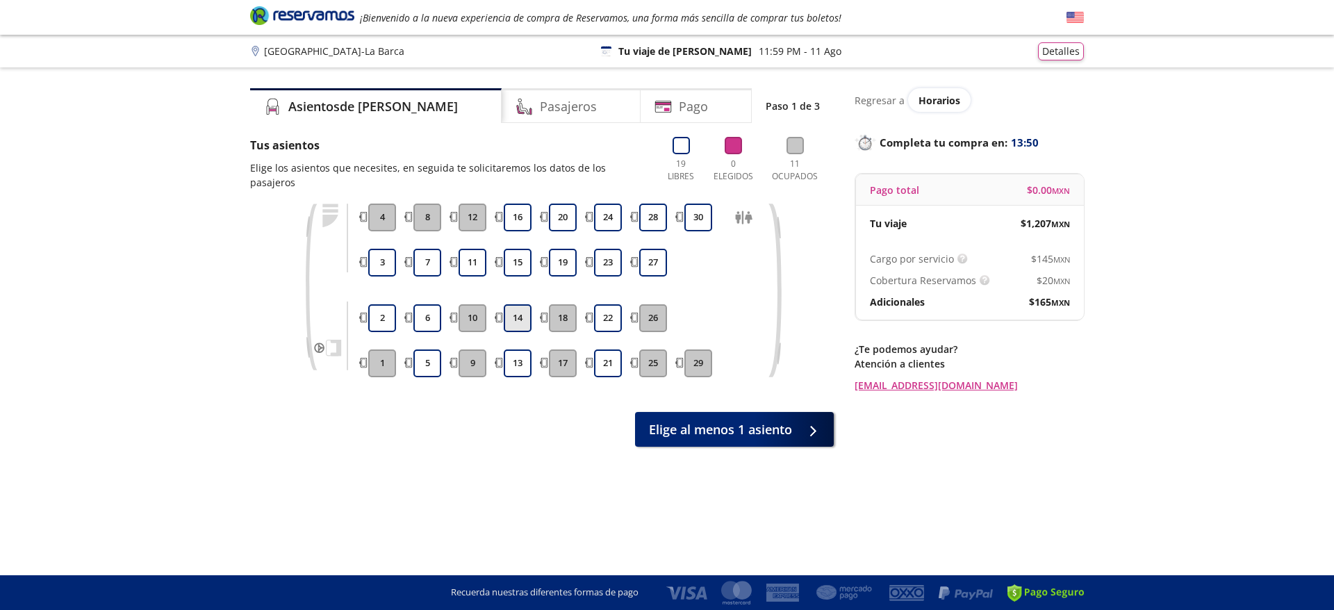
click at [514, 307] on button "14" at bounding box center [518, 318] width 28 height 28
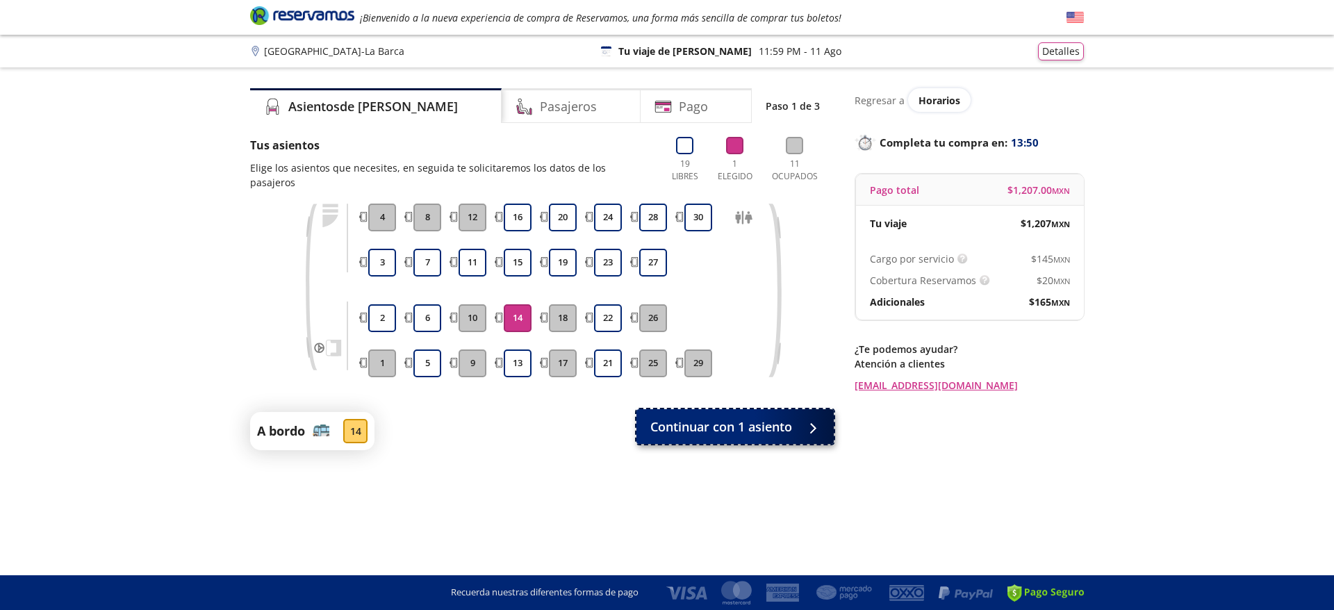
click at [724, 409] on button "Continuar con 1 asiento" at bounding box center [734, 426] width 197 height 35
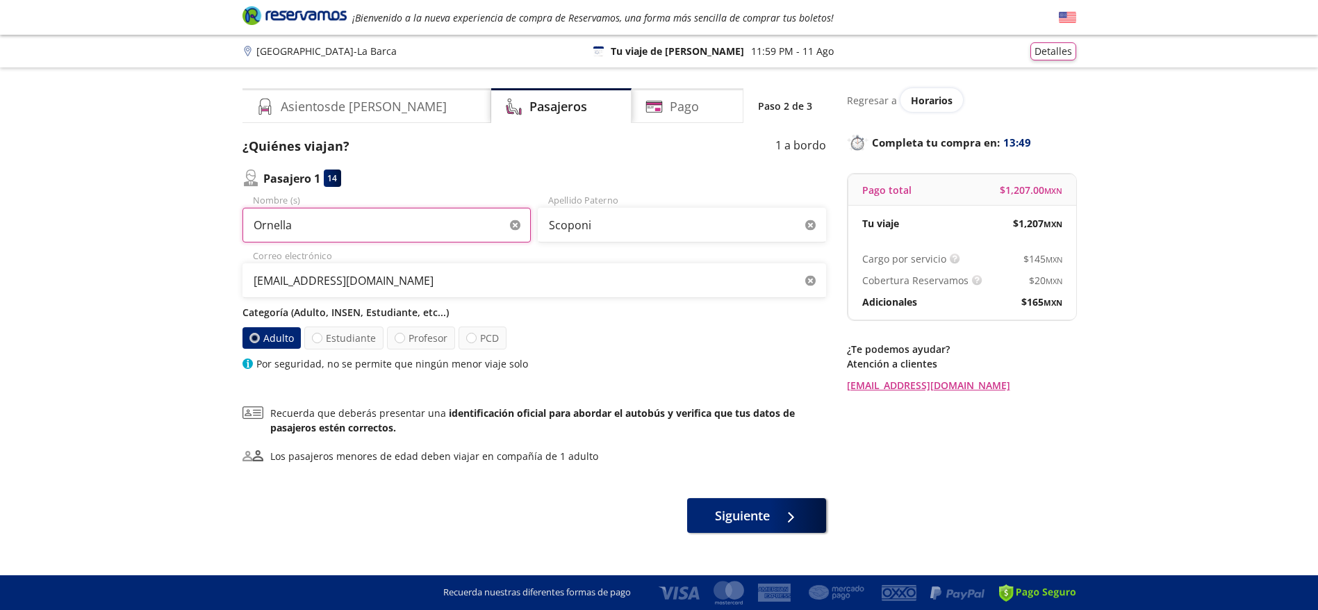
click at [395, 208] on input "Ornella" at bounding box center [386, 225] width 288 height 35
paste input "DIEGO EDUARDO Zumaya vicencio"
drag, startPoint x: 347, startPoint y: 226, endPoint x: 608, endPoint y: 239, distance: 261.4
click at [607, 238] on div "DIEGO EDUARDO Zumaya vicencio Nombre (s) Scoponi Apellido Paterno" at bounding box center [533, 218] width 583 height 49
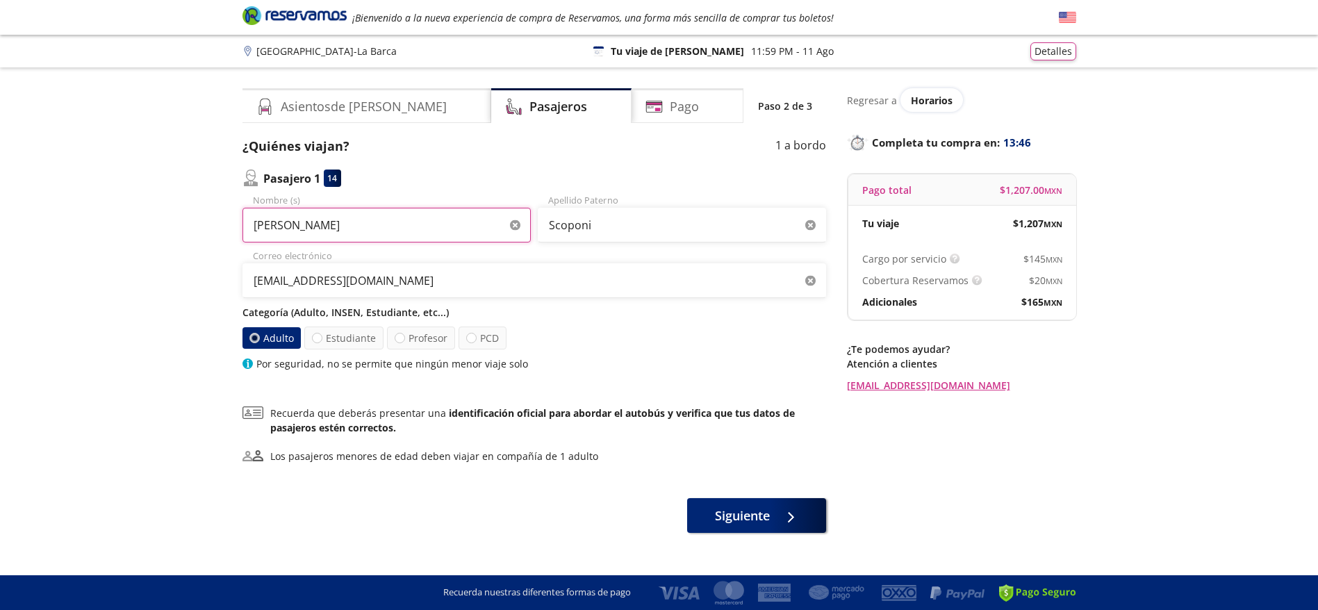
type input "DIEGO EDUARDO"
click at [632, 227] on input "Scoponi" at bounding box center [682, 225] width 288 height 35
paste input "Zumaya vicencio"
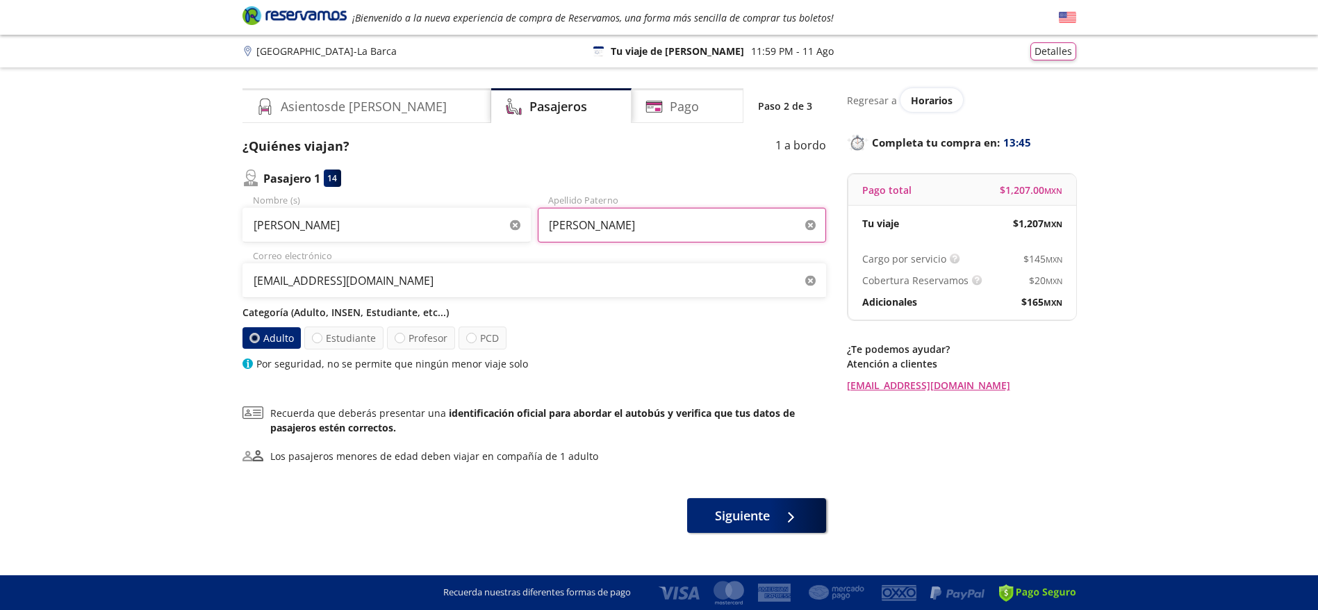
type input "Zumaya vicencio"
click at [478, 223] on input "DIEGO EDUARDO" at bounding box center [386, 225] width 288 height 35
type input "DIEGO EDUARDO"
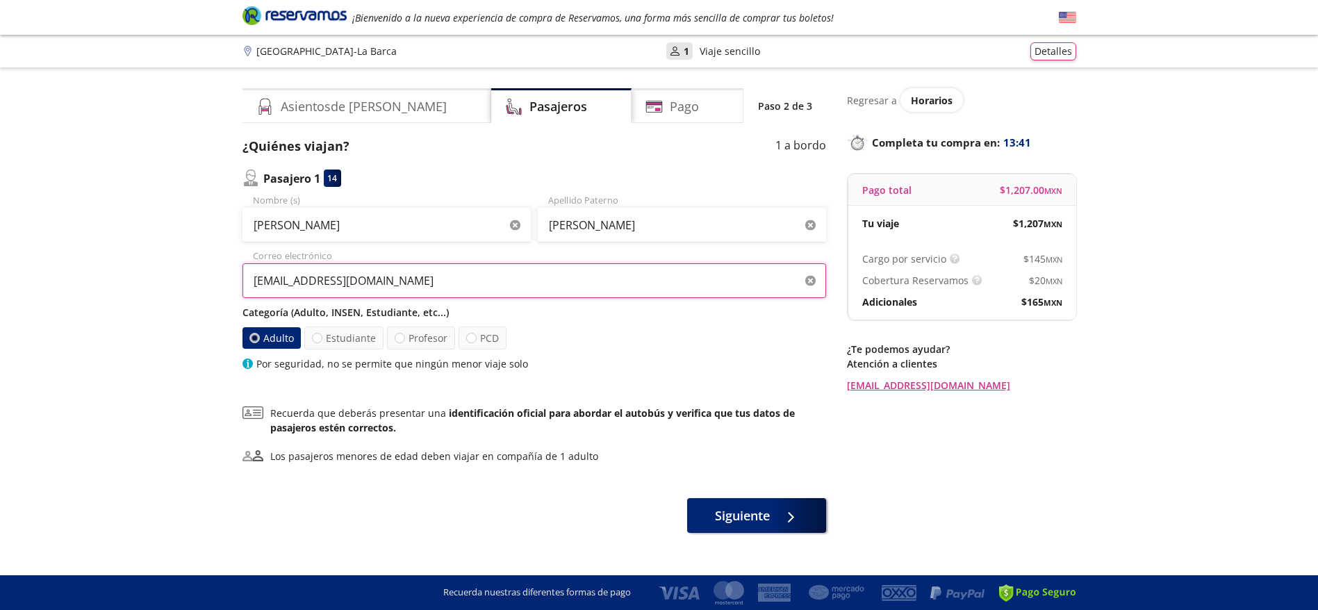
click at [461, 282] on input "orny_29@hotmail.com" at bounding box center [533, 280] width 583 height 35
paste input "shinya_120"
type input "shinya_1209@hotmail.com"
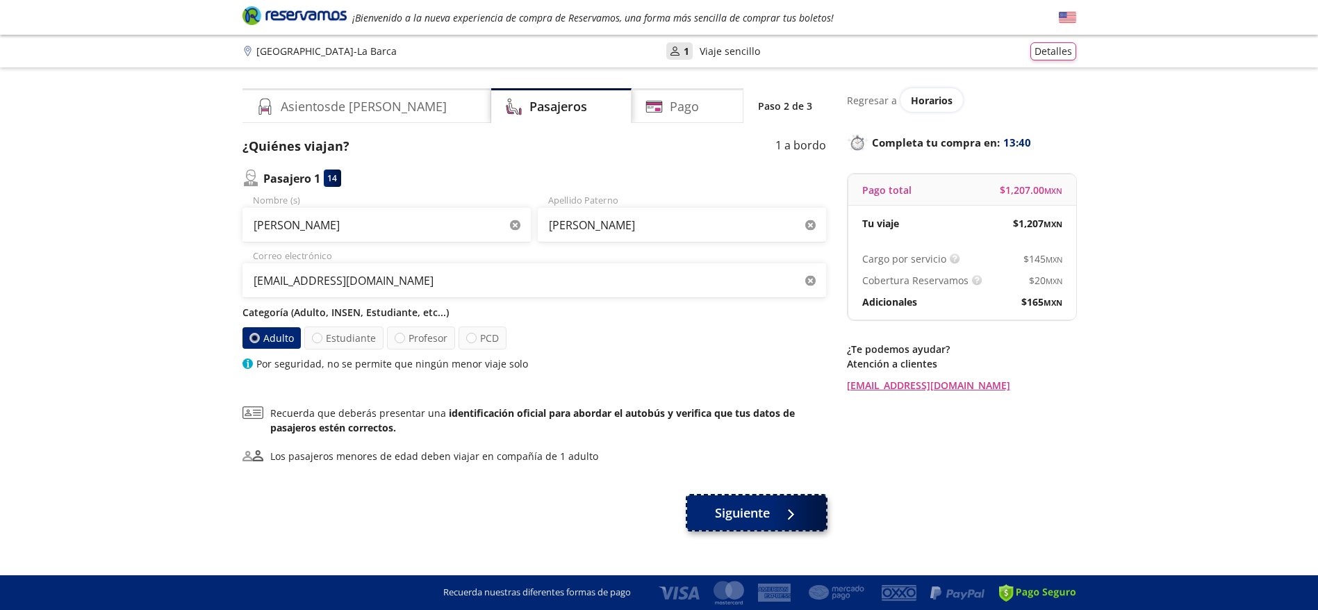
click at [723, 529] on button "Siguiente" at bounding box center [756, 512] width 139 height 35
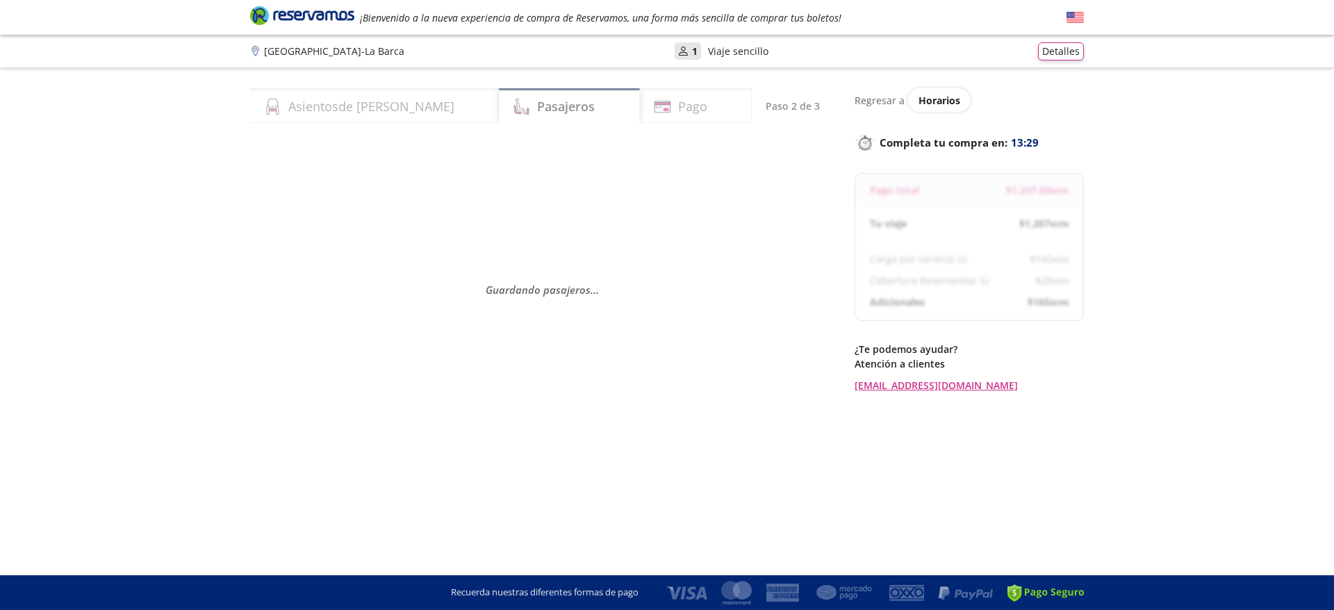
select select "MX"
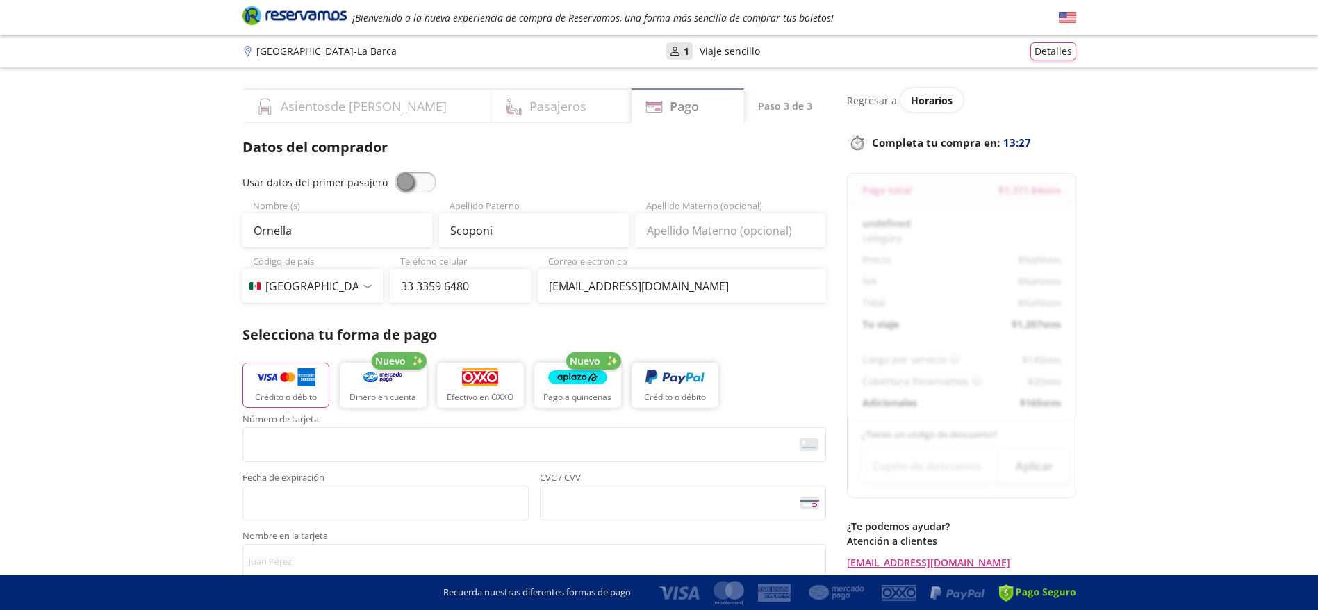
click at [409, 182] on span at bounding box center [416, 182] width 42 height 21
click at [395, 172] on input "checkbox" at bounding box center [395, 172] width 0 height 0
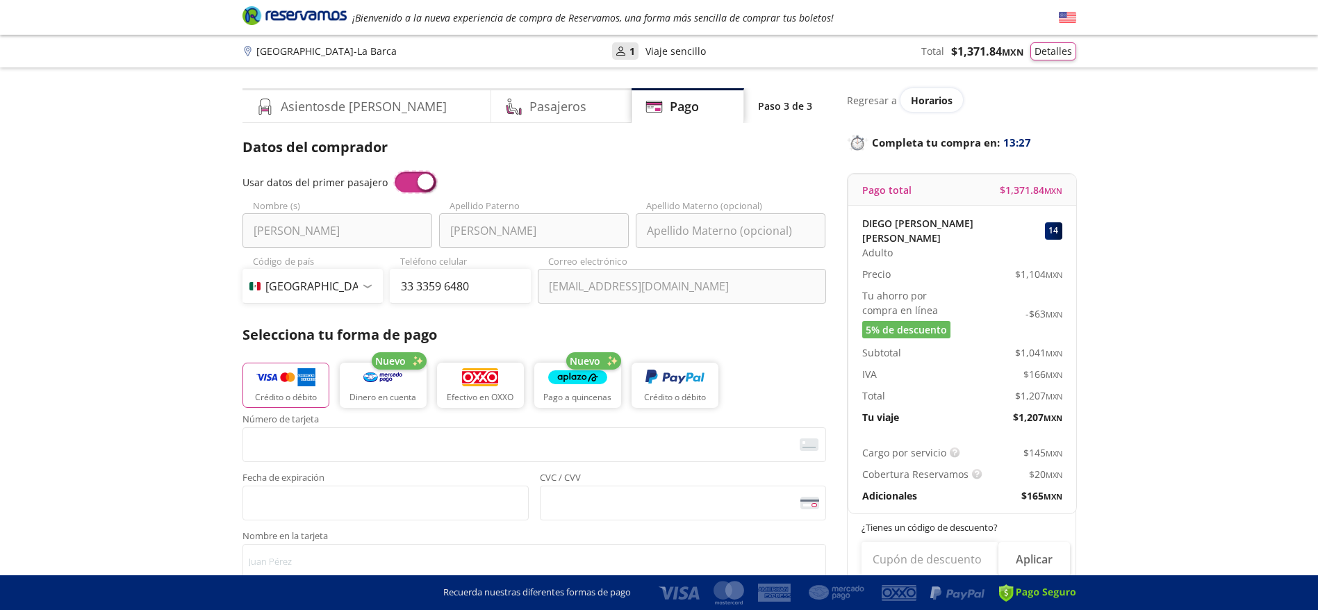
type input "DIEGO EDUARDO"
type input "Zumaya vicencio"
type input "shinya_1209@hotmail.com"
click at [461, 281] on input "33 3359 6480" at bounding box center [460, 286] width 141 height 35
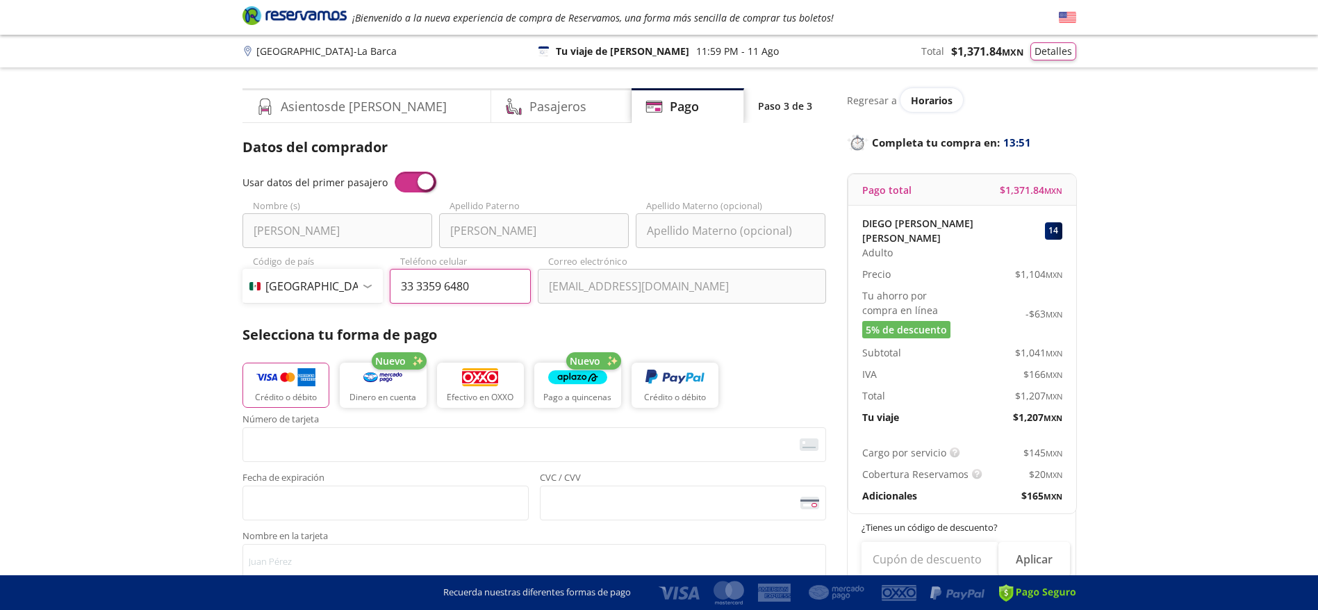
click at [461, 281] on input "33 3359 6480" at bounding box center [460, 286] width 141 height 35
paste input "783 124 1521"
type input "783 124 1521"
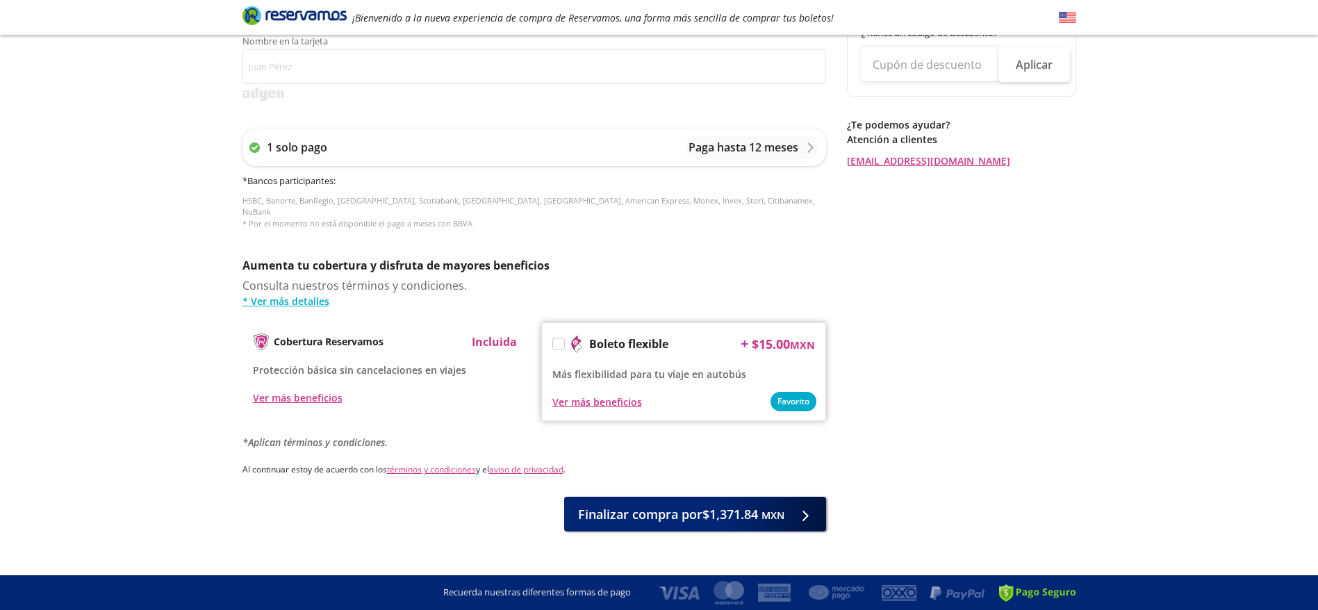
scroll to position [502, 0]
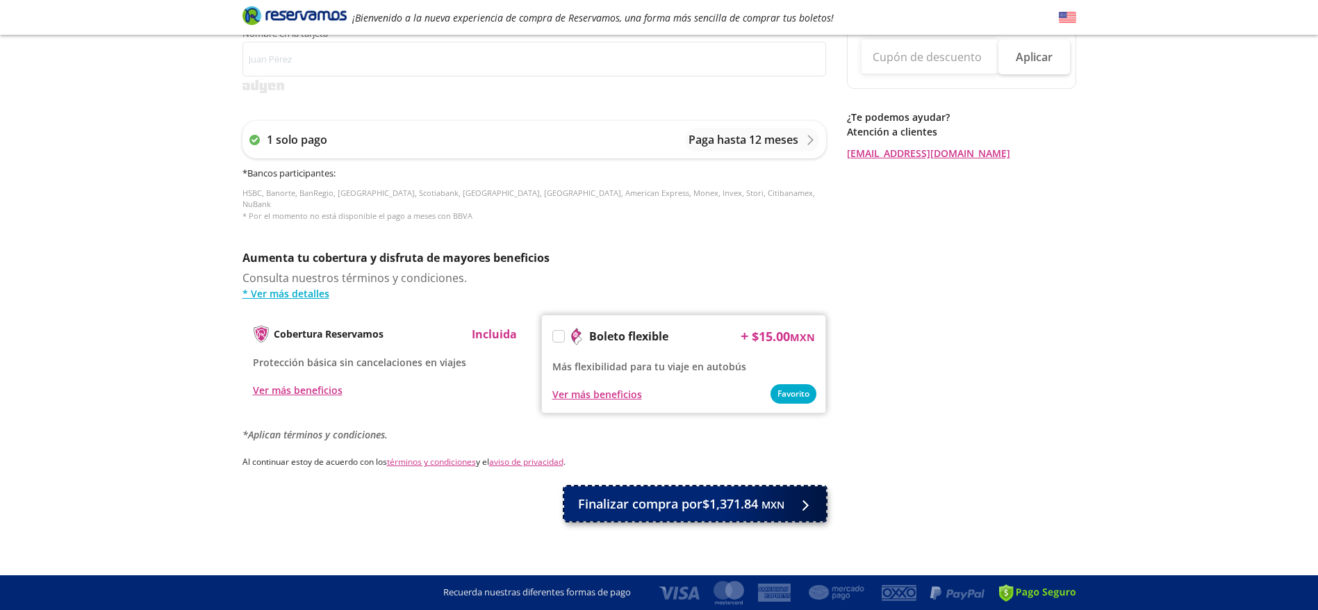
click at [704, 495] on span "Finalizar compra por $1,371.84 MXN" at bounding box center [681, 504] width 206 height 19
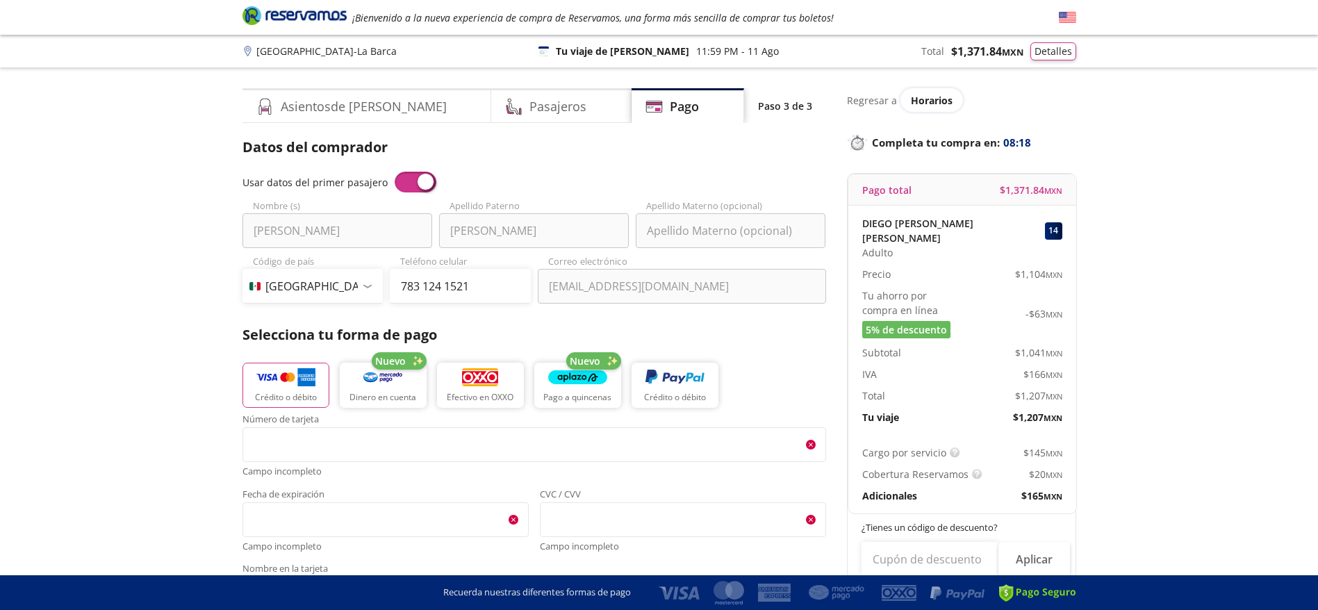
scroll to position [581, 0]
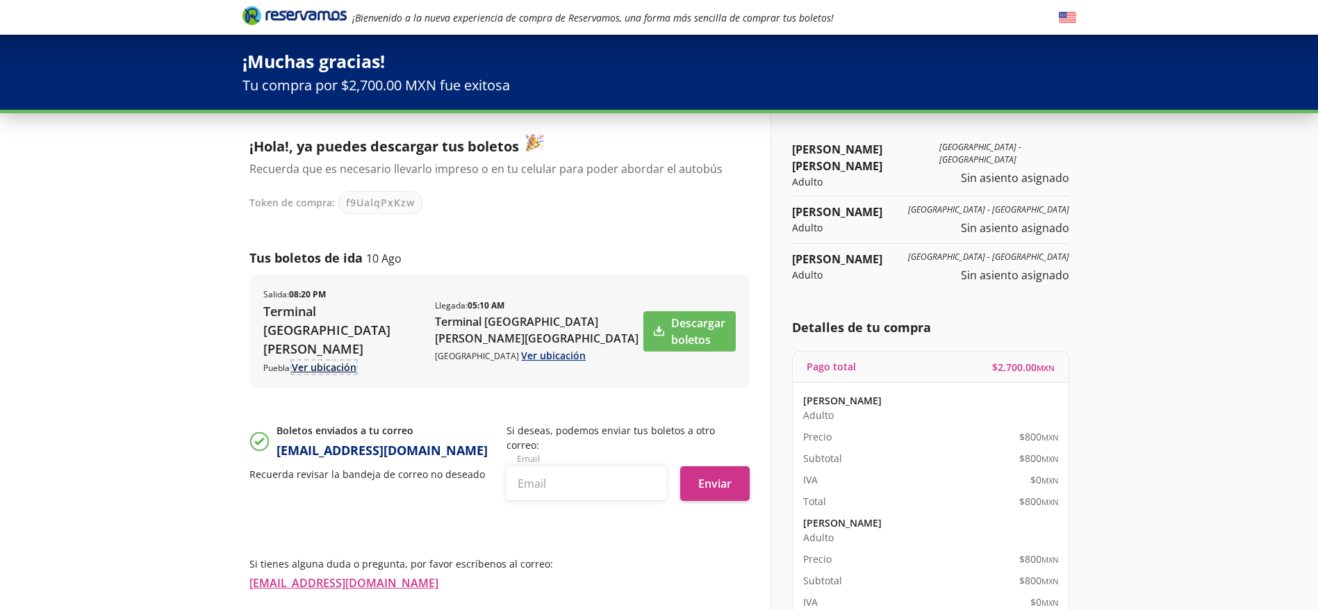
click at [320, 360] on link "Ver ubicación" at bounding box center [324, 366] width 65 height 13
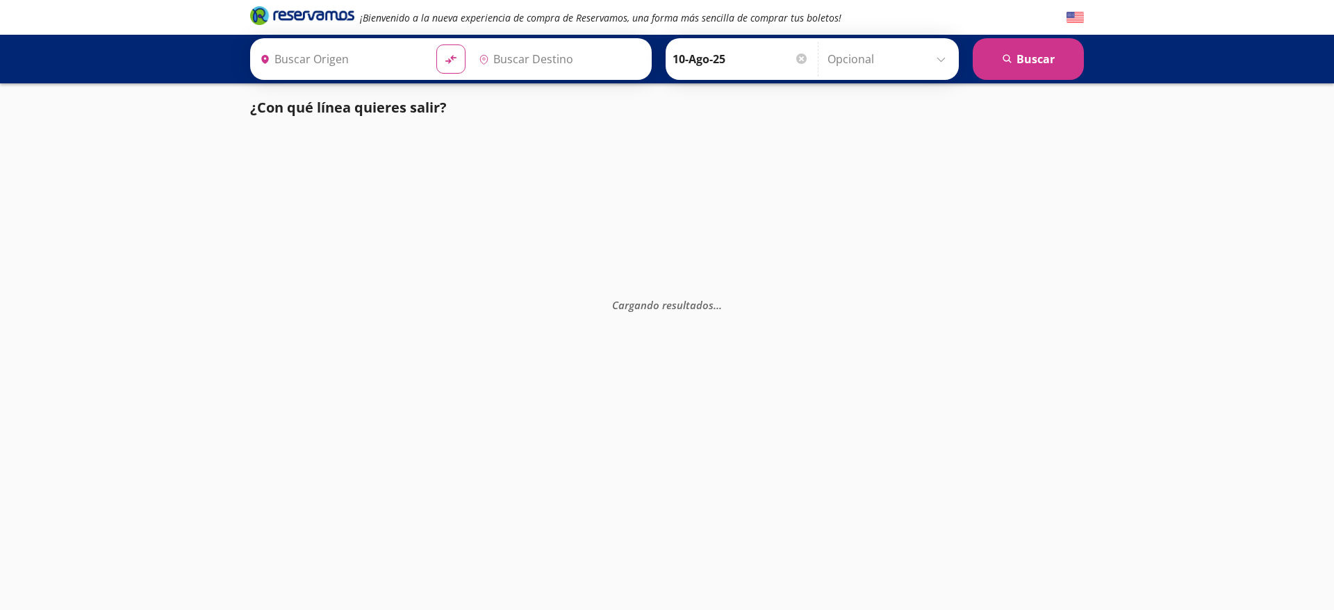
type input "Monterrey, Nuevo León"
type input "Central del Norte, Distrito Federal"
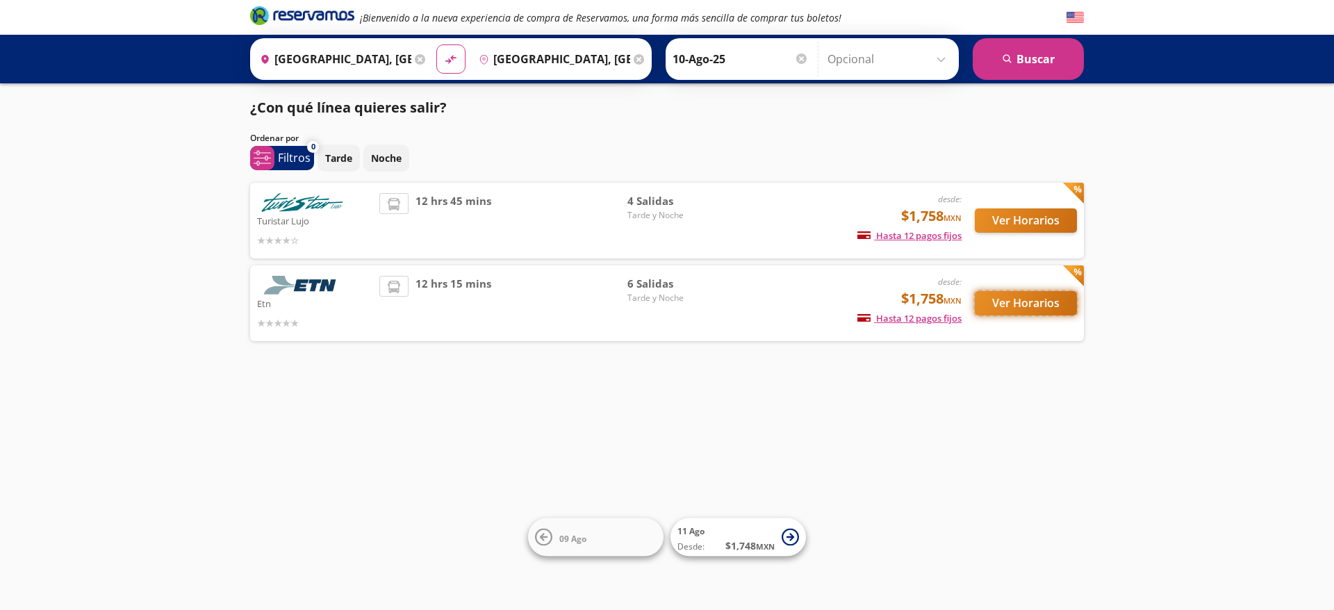
click at [1025, 297] on button "Ver Horarios" at bounding box center [1025, 303] width 102 height 24
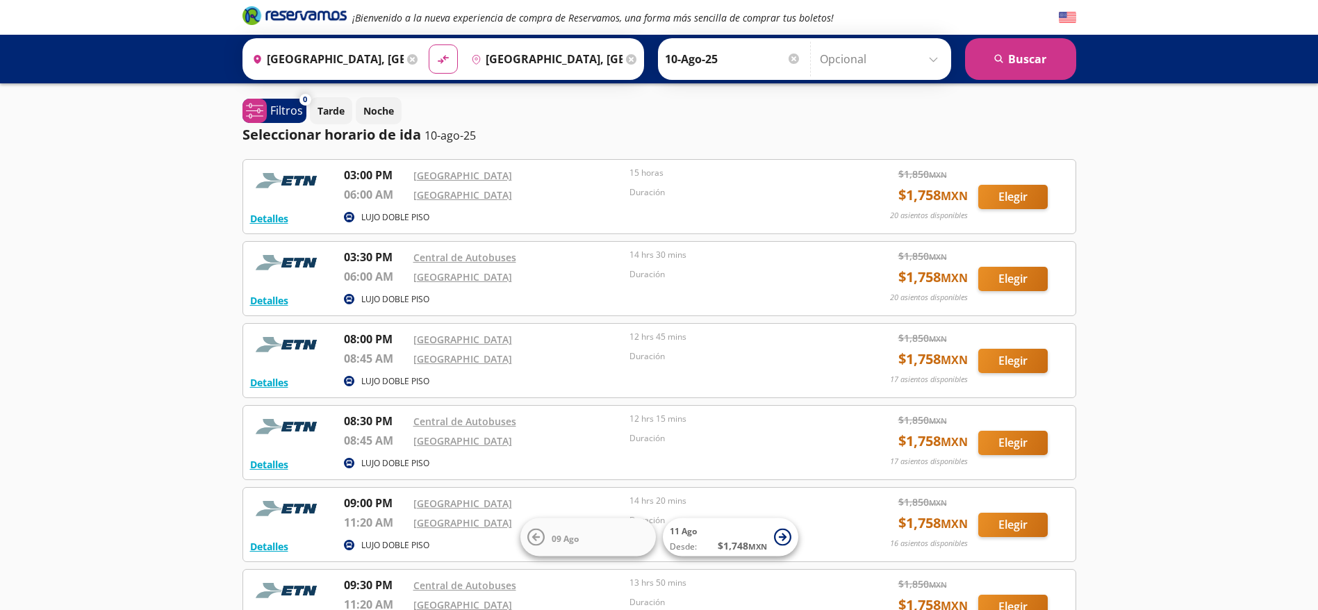
scroll to position [165, 0]
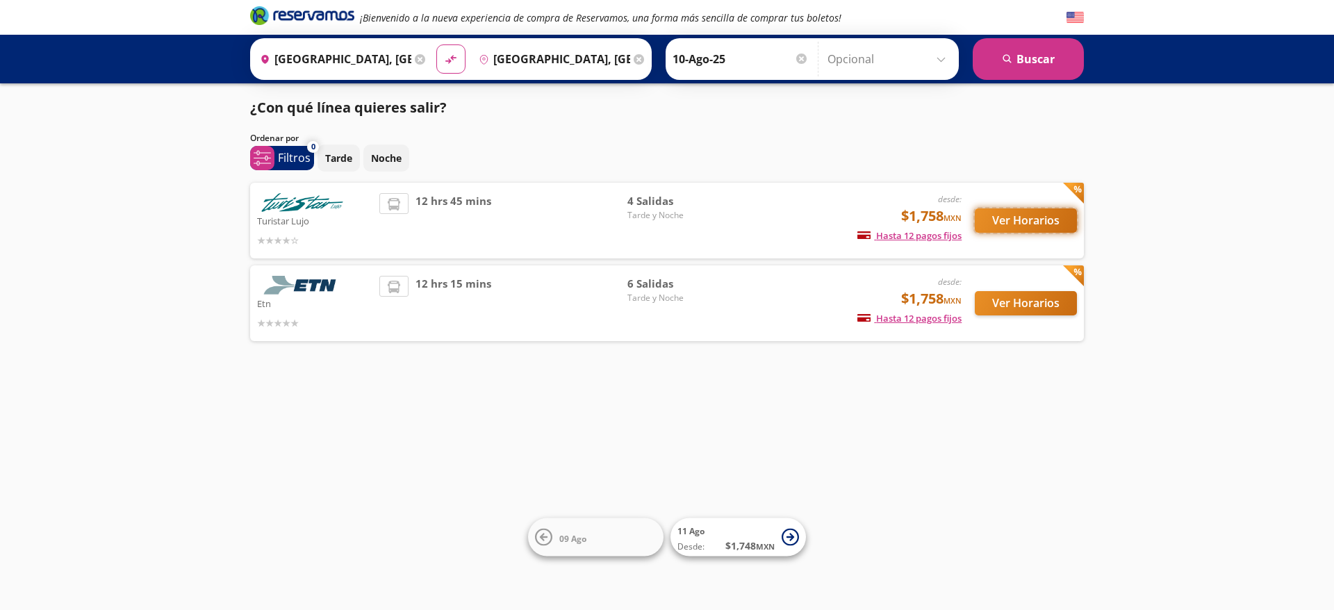
click at [1012, 221] on button "Ver Horarios" at bounding box center [1025, 220] width 102 height 24
click at [999, 294] on button "Ver Horarios" at bounding box center [1025, 303] width 102 height 24
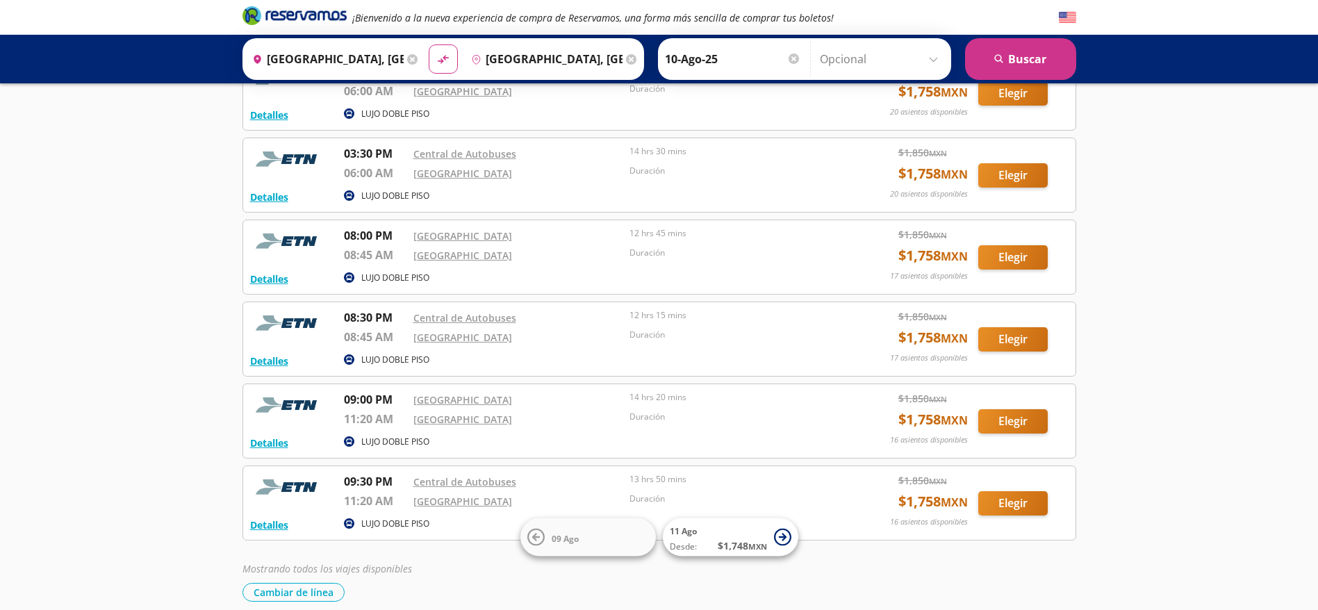
scroll to position [115, 0]
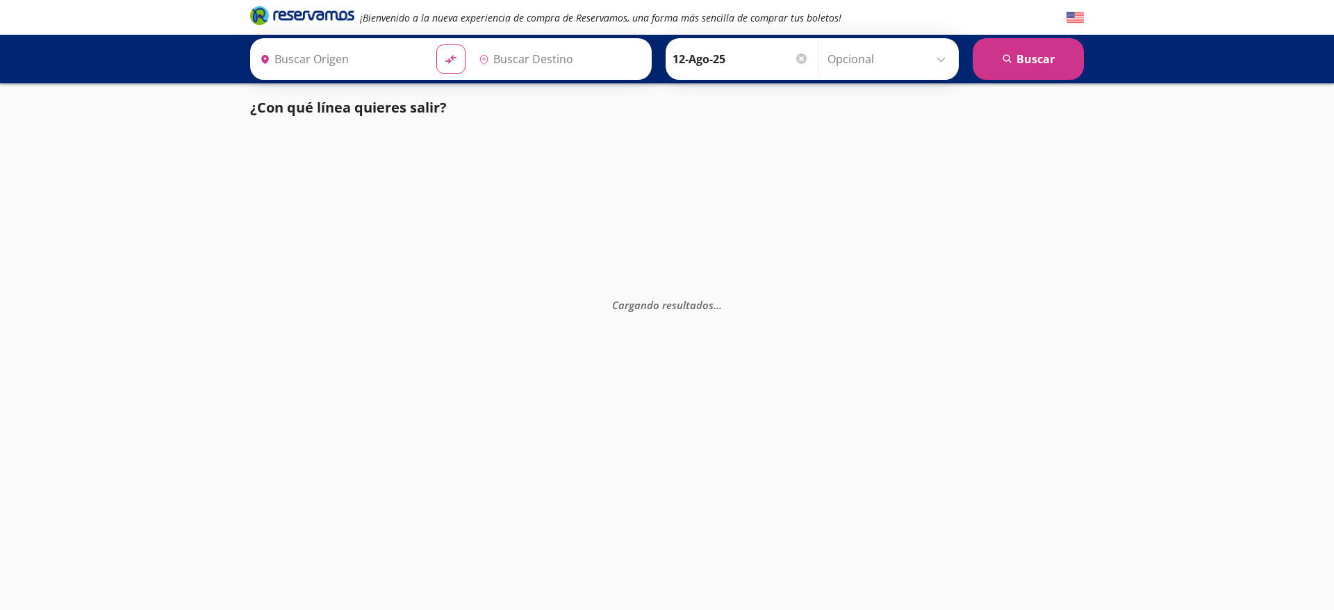
type input "[GEOGRAPHIC_DATA][PERSON_NAME], [GEOGRAPHIC_DATA][PERSON_NAME]"
type input "[GEOGRAPHIC_DATA], [GEOGRAPHIC_DATA]"
